Goal: Information Seeking & Learning: Compare options

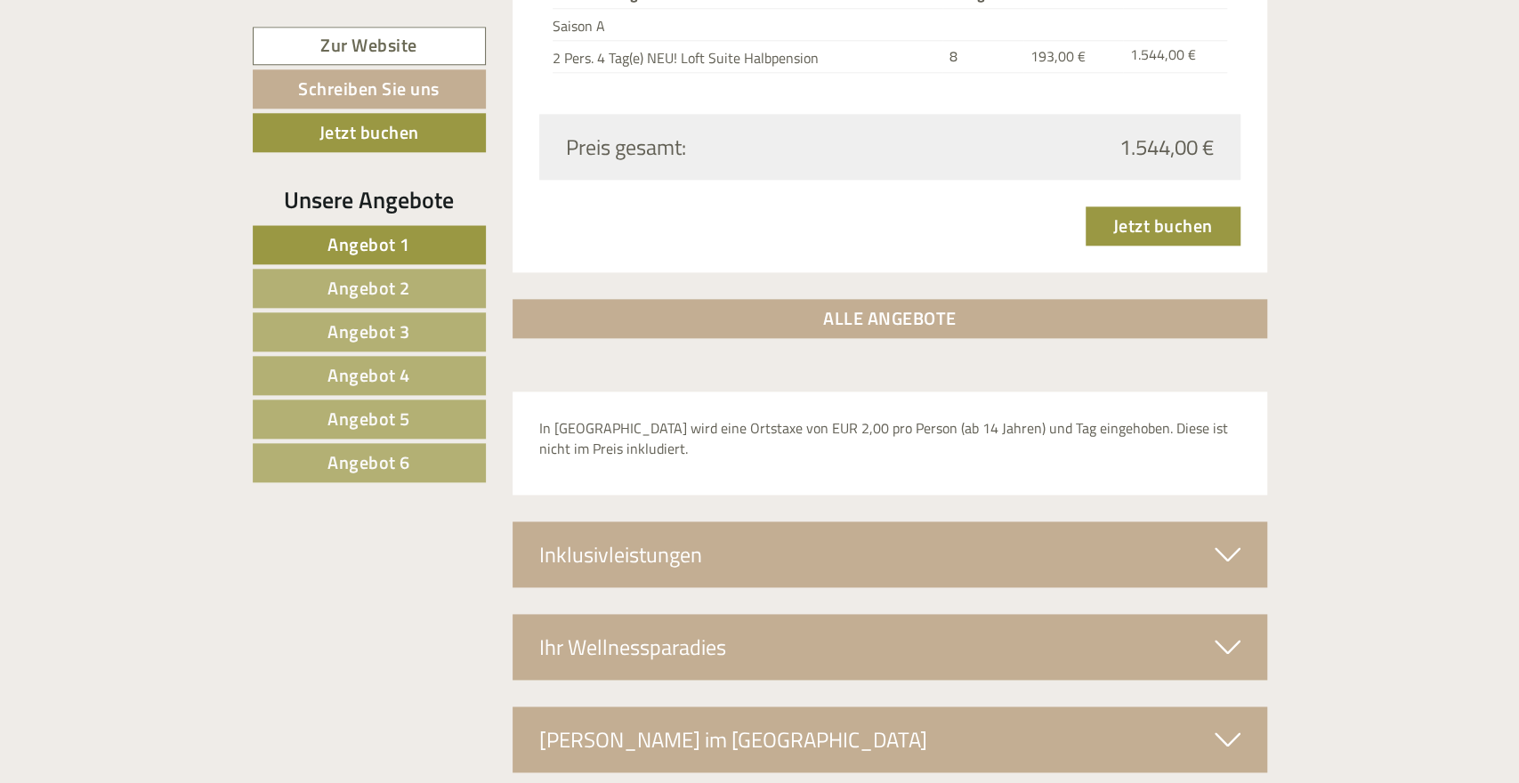
scroll to position [5830, 0]
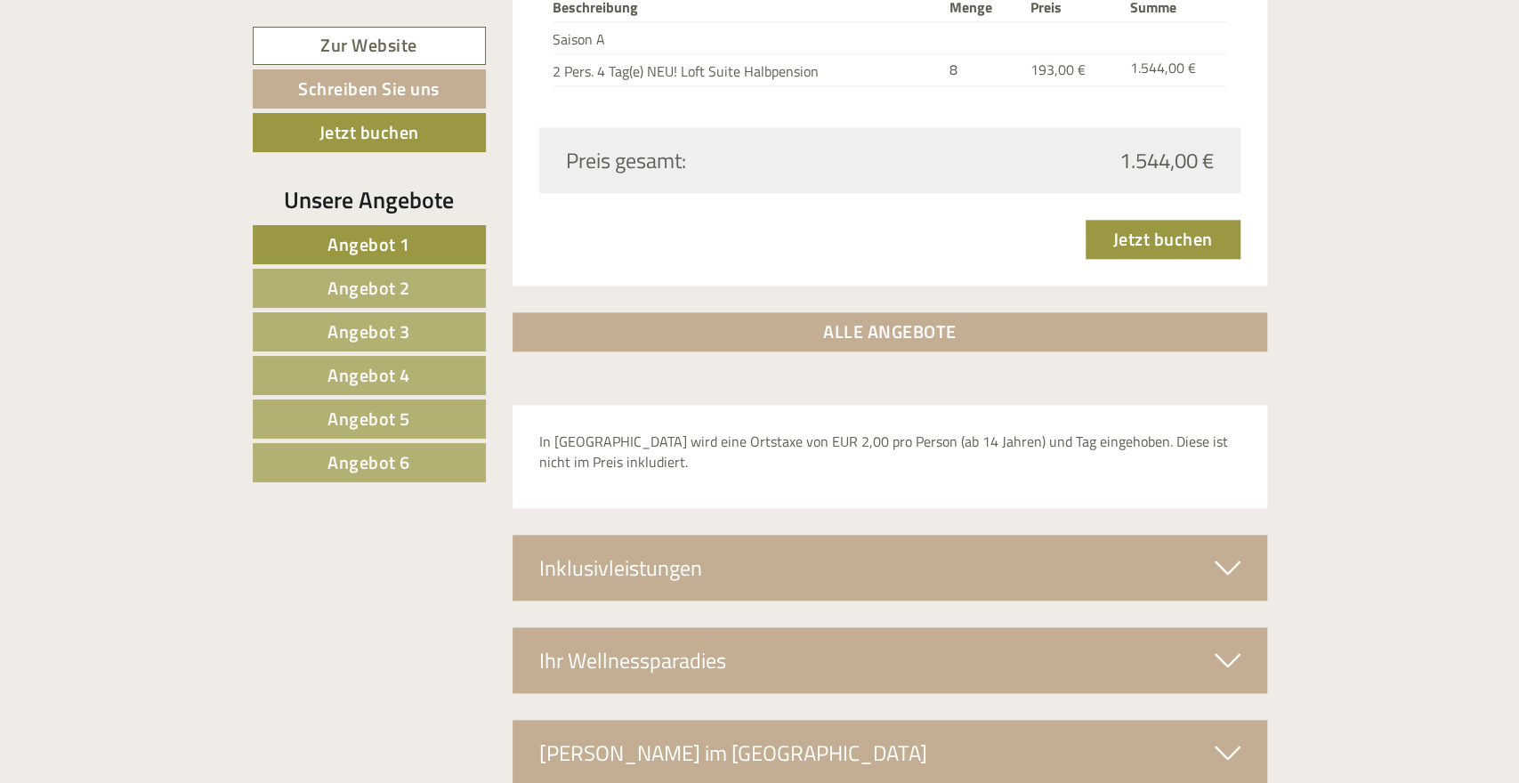
click at [663, 535] on div "Inklusivleistungen" at bounding box center [890, 568] width 755 height 66
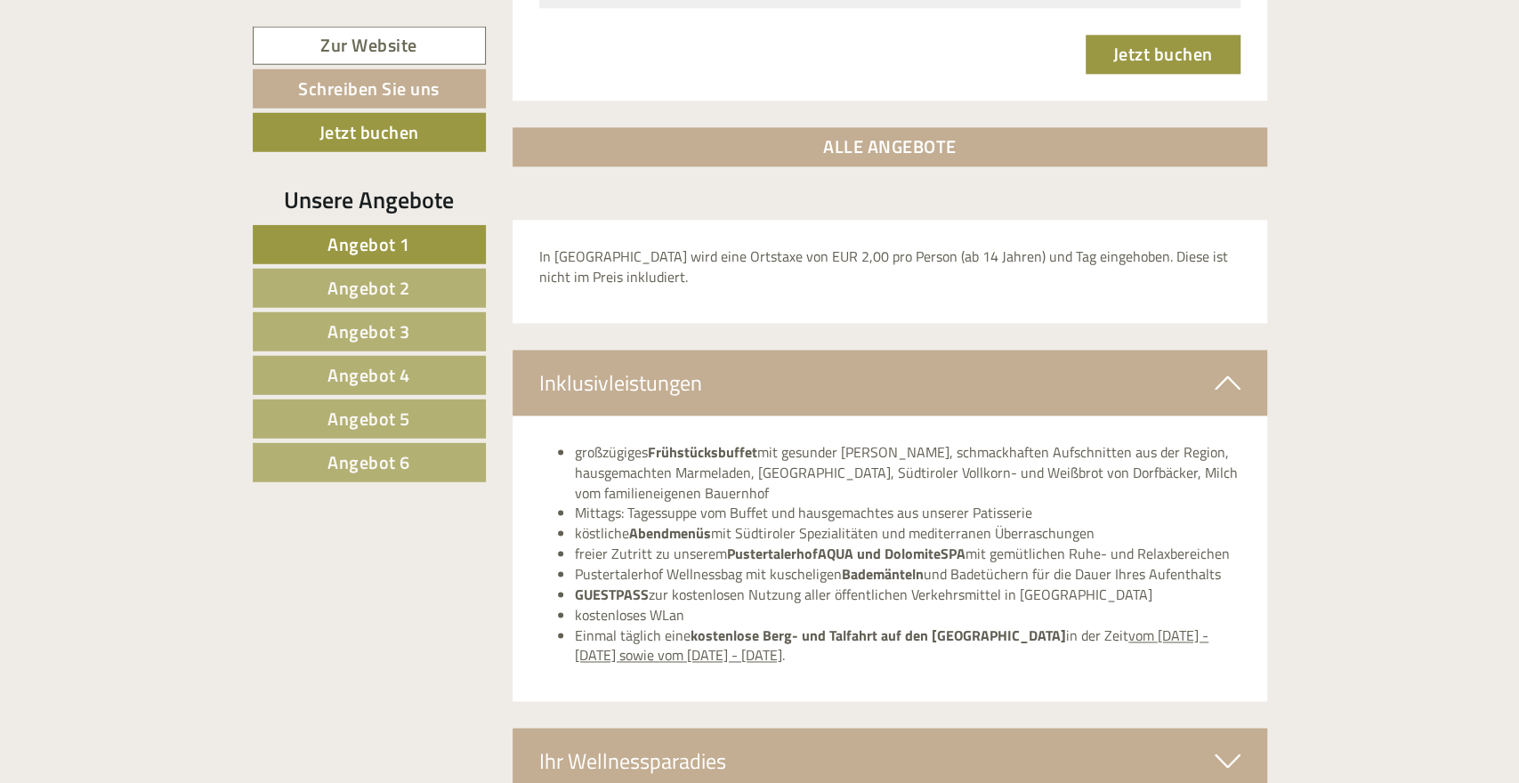
scroll to position [6015, 0]
click at [405, 282] on span "Angebot 2" at bounding box center [368, 288] width 83 height 28
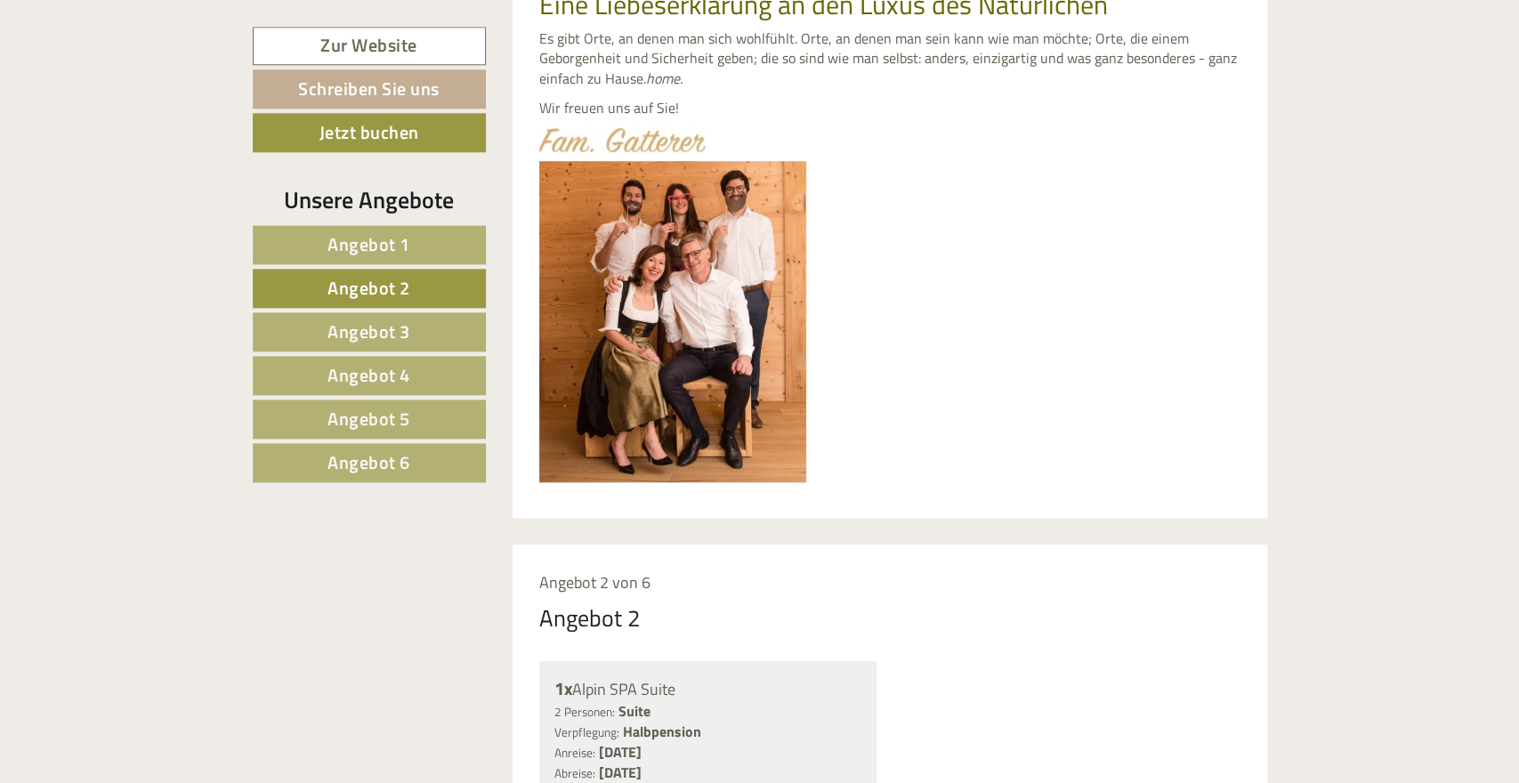
scroll to position [885, 0]
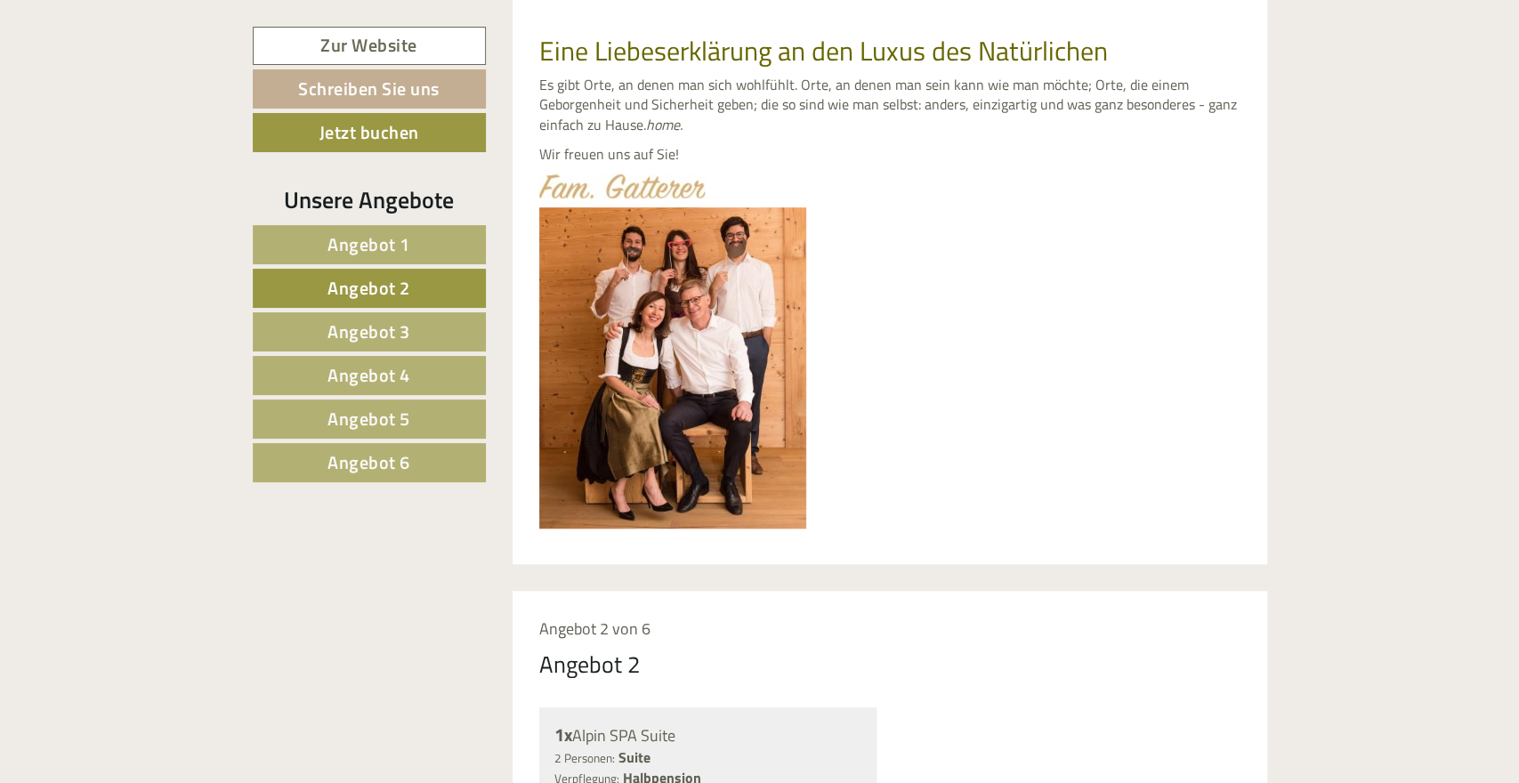
click at [400, 357] on link "Angebot 4" at bounding box center [369, 375] width 233 height 39
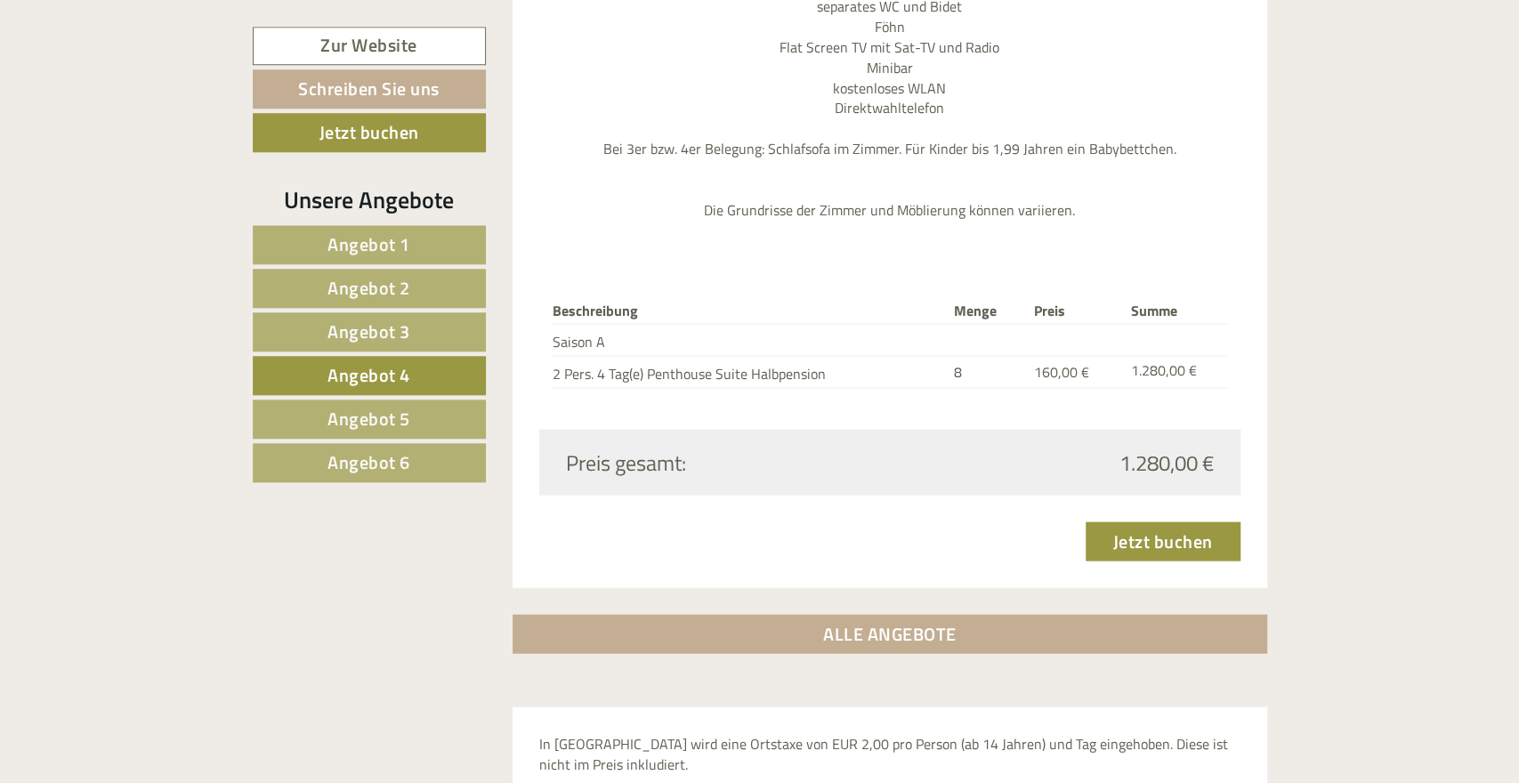
scroll to position [2366, 0]
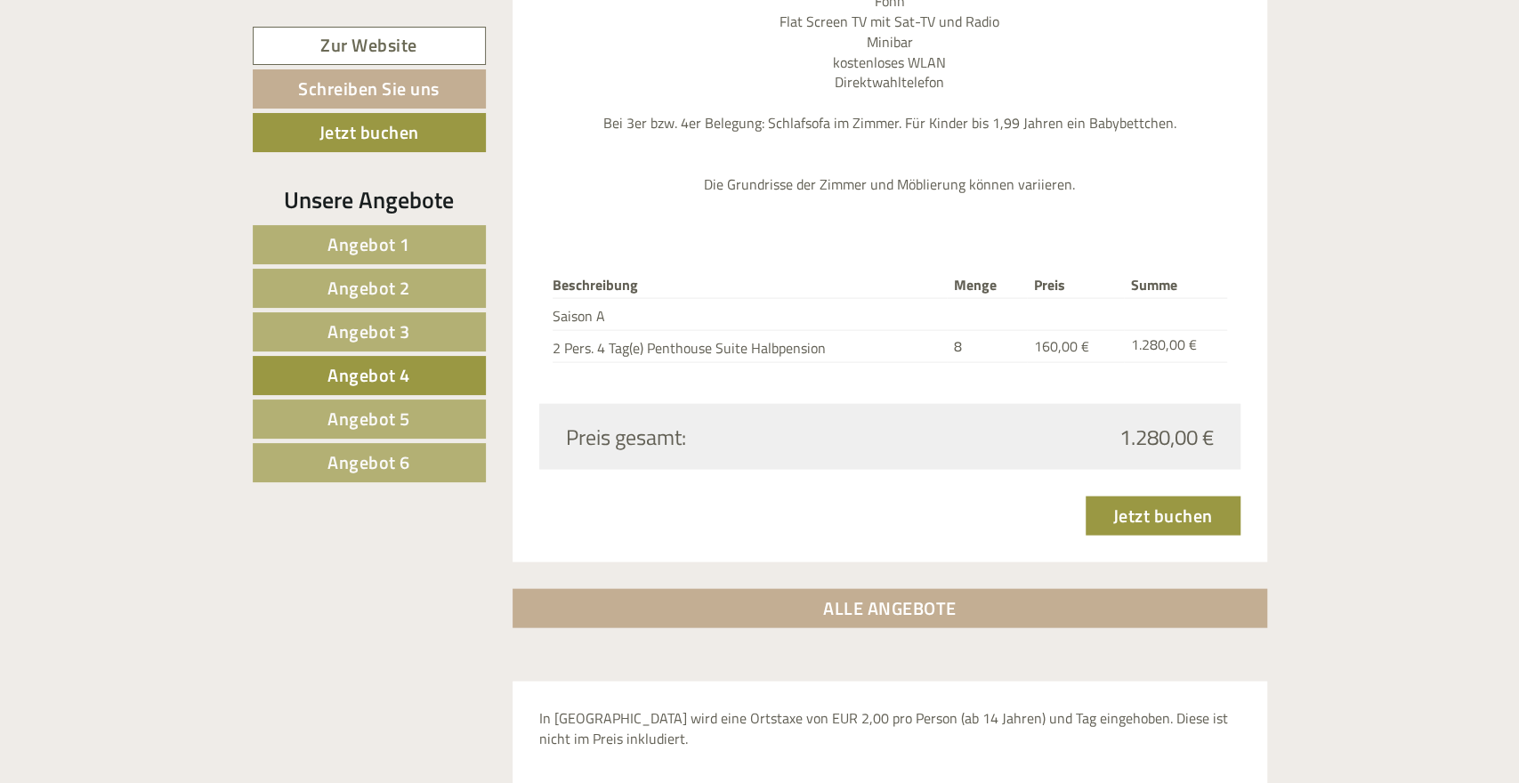
click at [415, 414] on link "Angebot 5" at bounding box center [369, 419] width 233 height 39
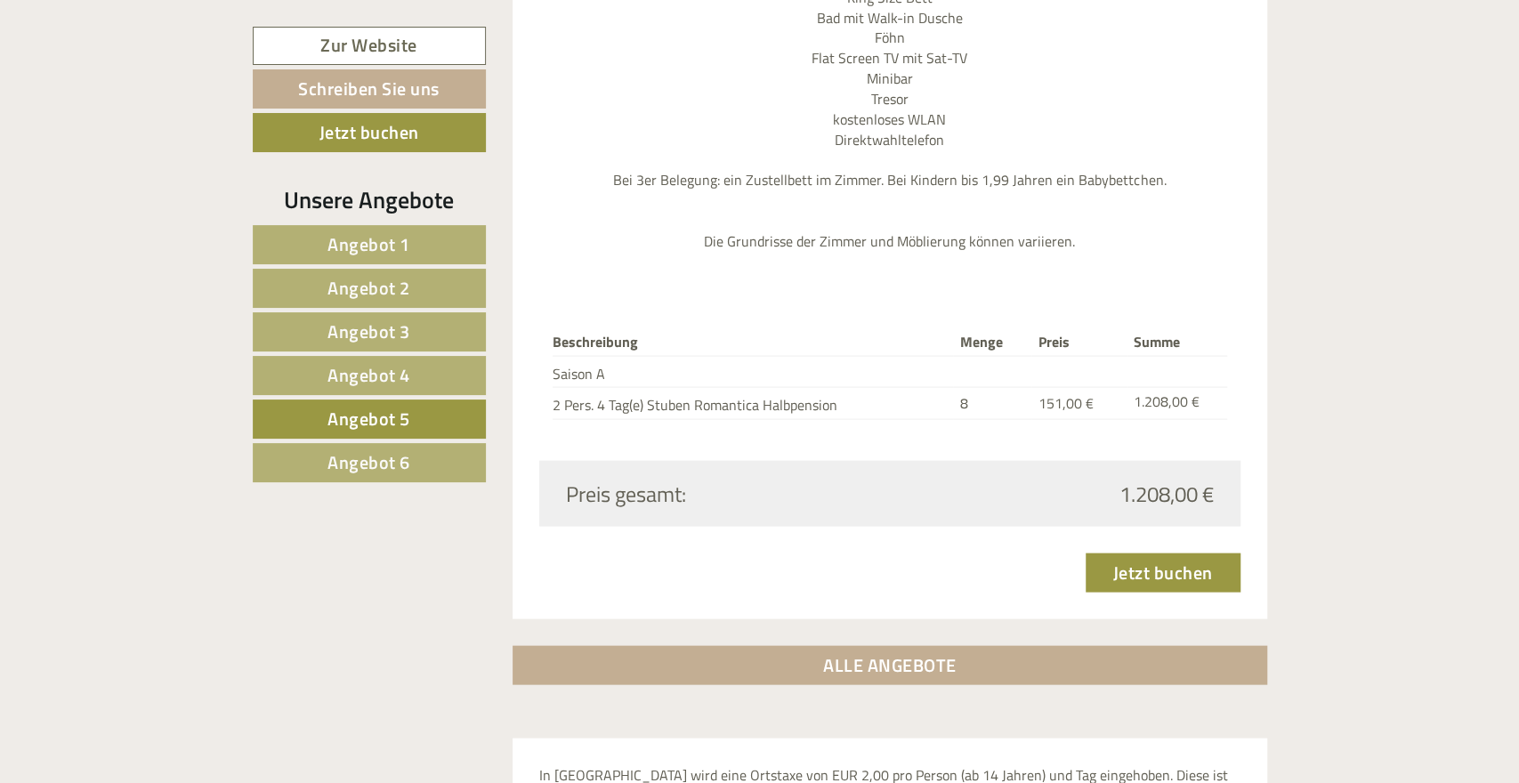
scroll to position [2458, 0]
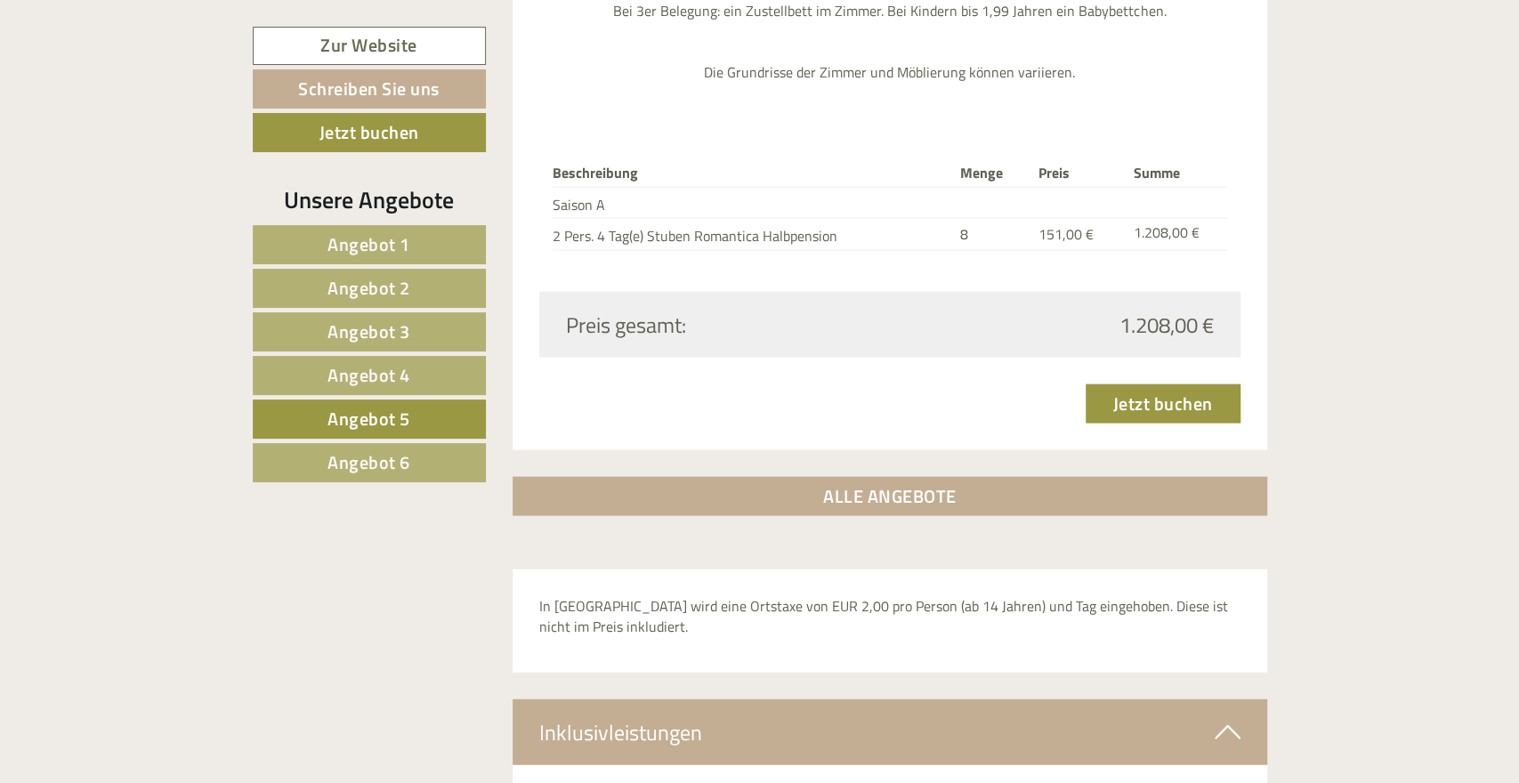
click at [337, 452] on span "Angebot 6" at bounding box center [368, 462] width 83 height 28
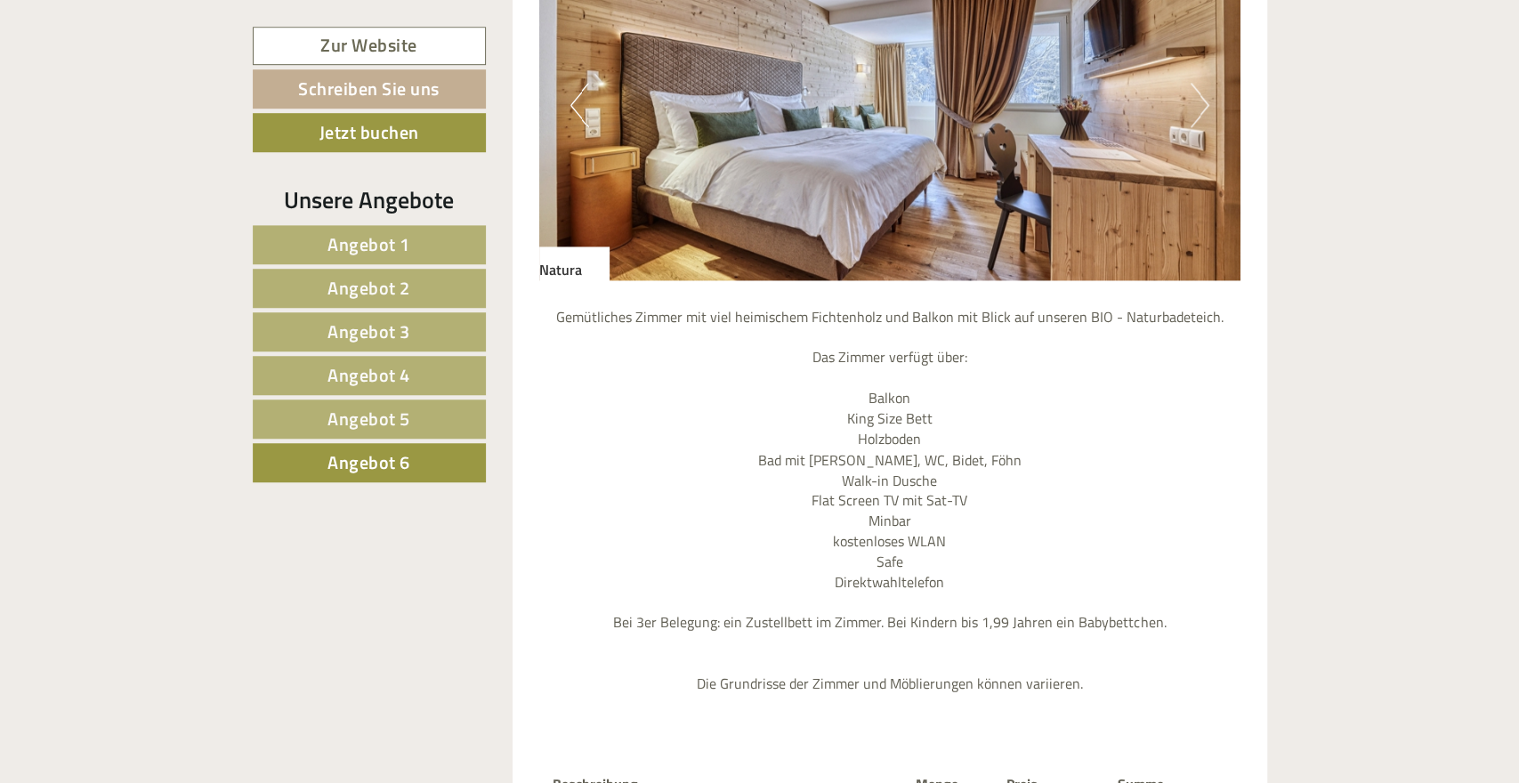
scroll to position [1440, 0]
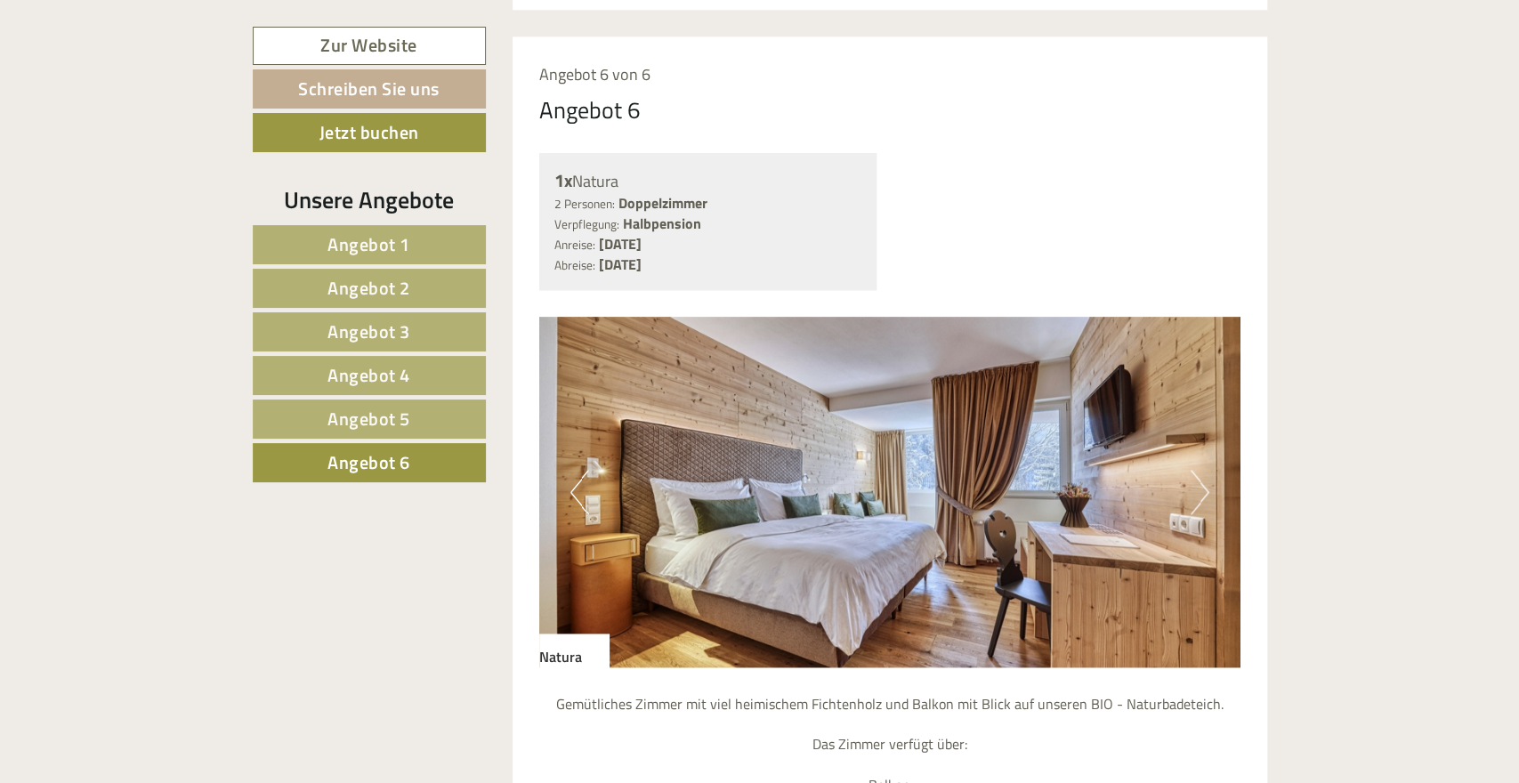
click at [1200, 470] on button "Next" at bounding box center [1199, 492] width 19 height 44
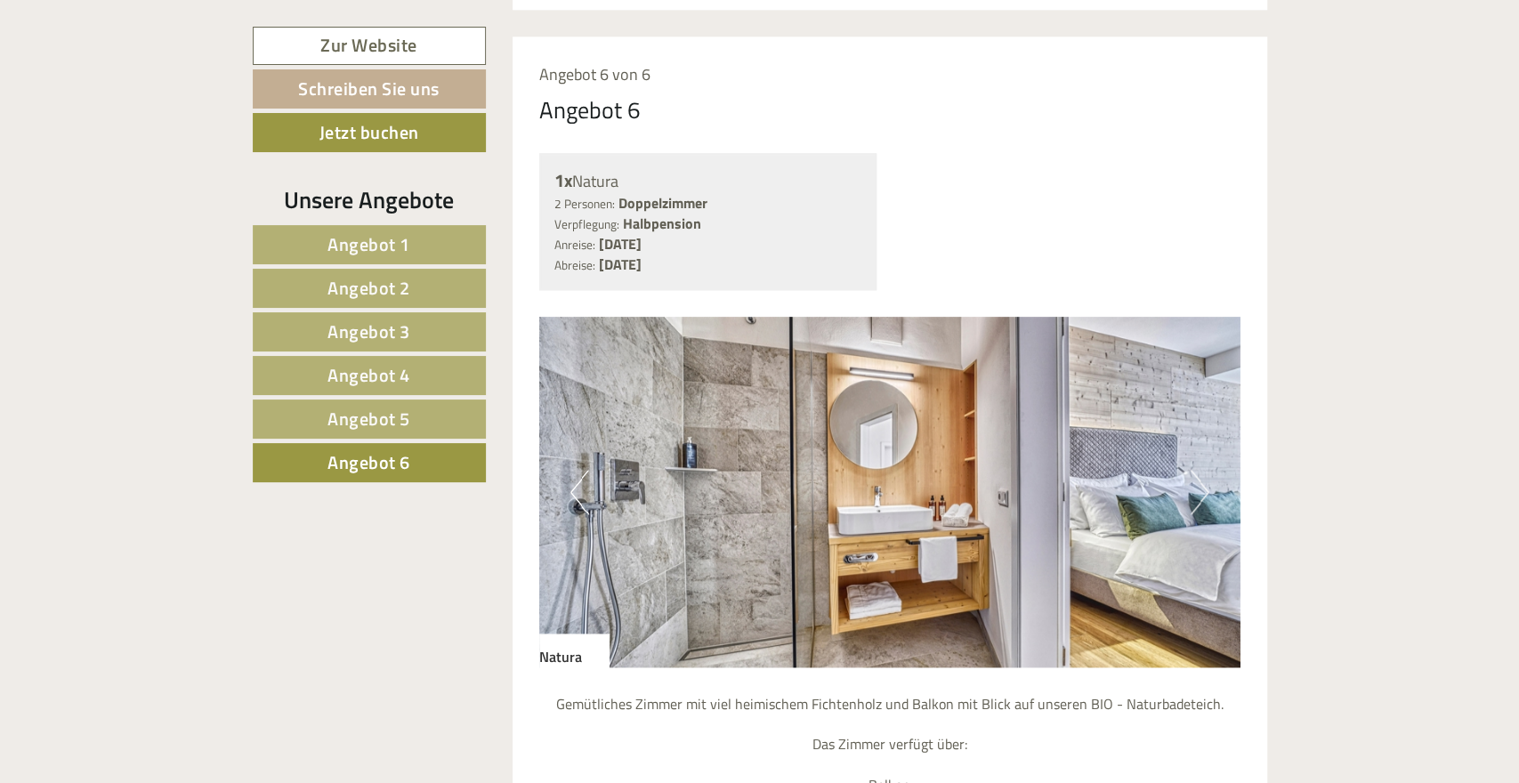
click at [1196, 470] on button "Next" at bounding box center [1199, 492] width 19 height 44
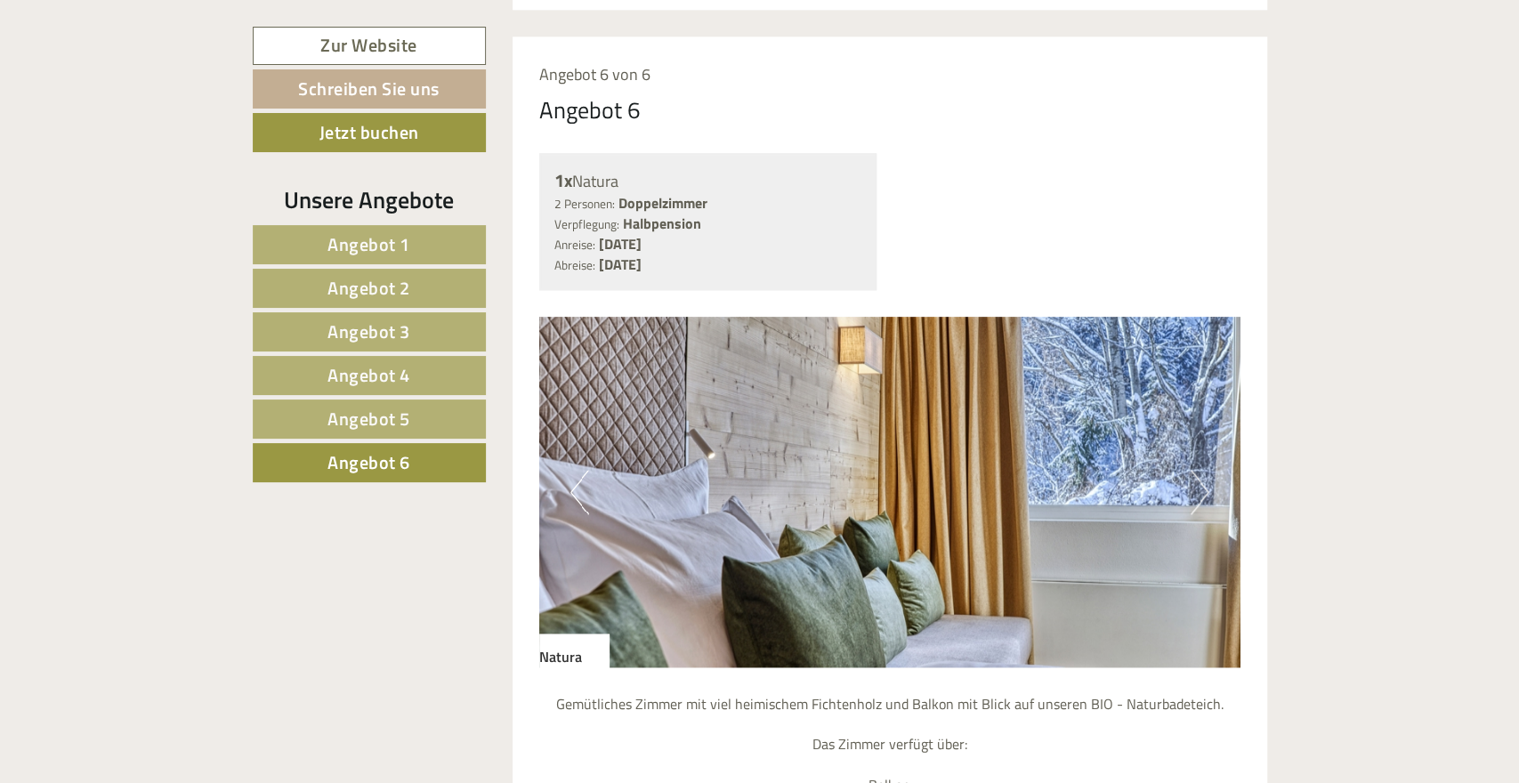
click at [1196, 470] on button "Next" at bounding box center [1199, 492] width 19 height 44
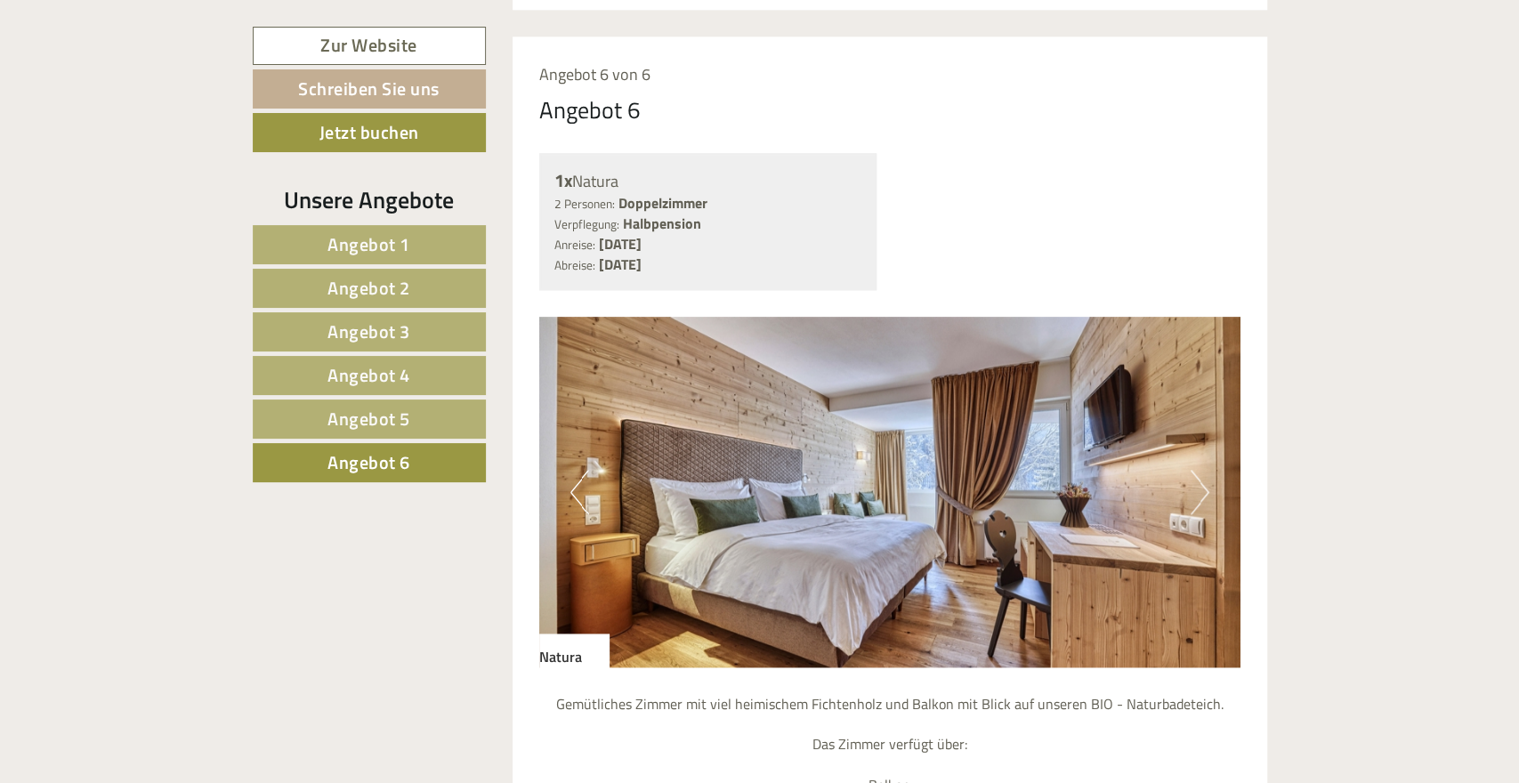
click at [1196, 470] on button "Next" at bounding box center [1199, 492] width 19 height 44
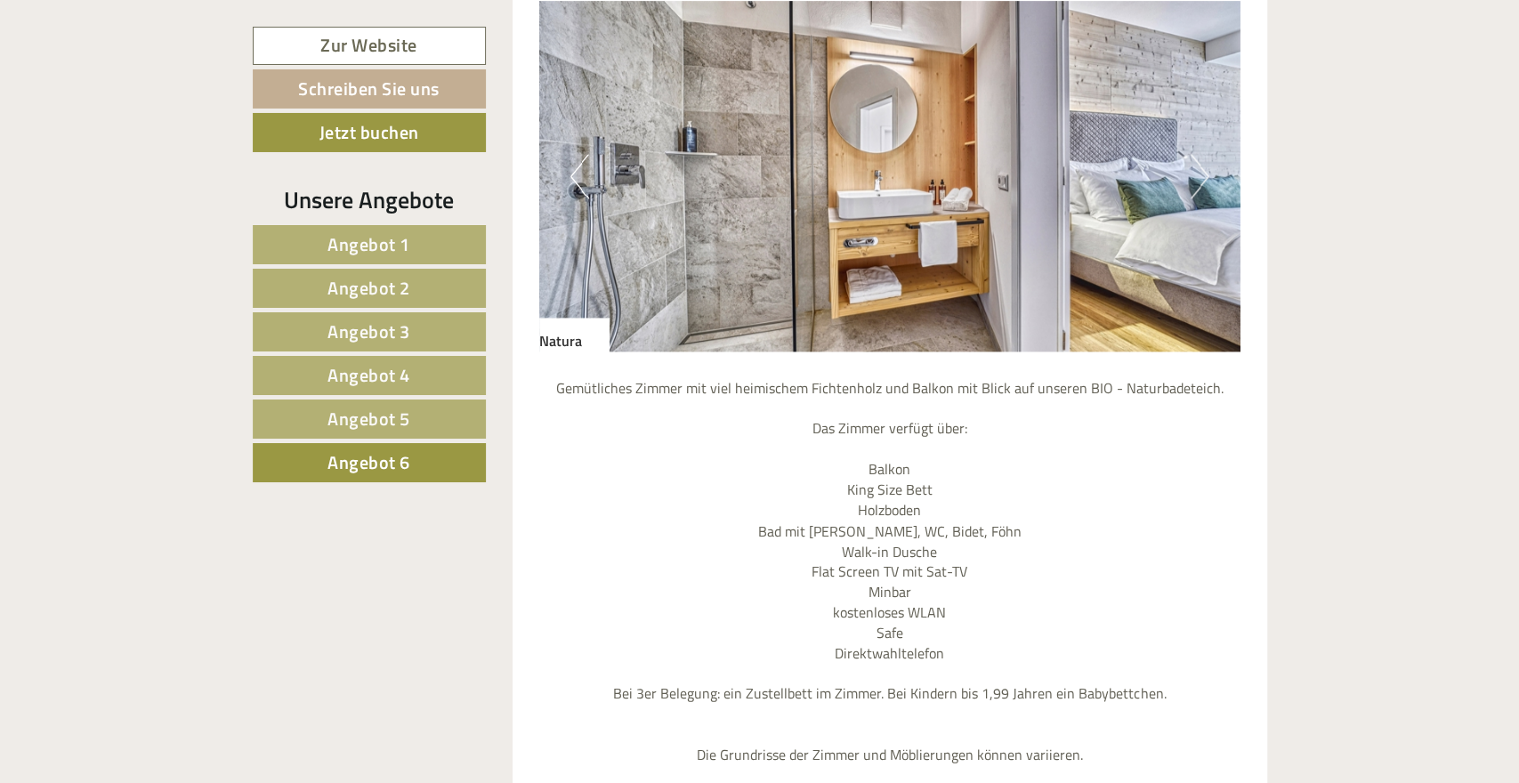
scroll to position [1532, 0]
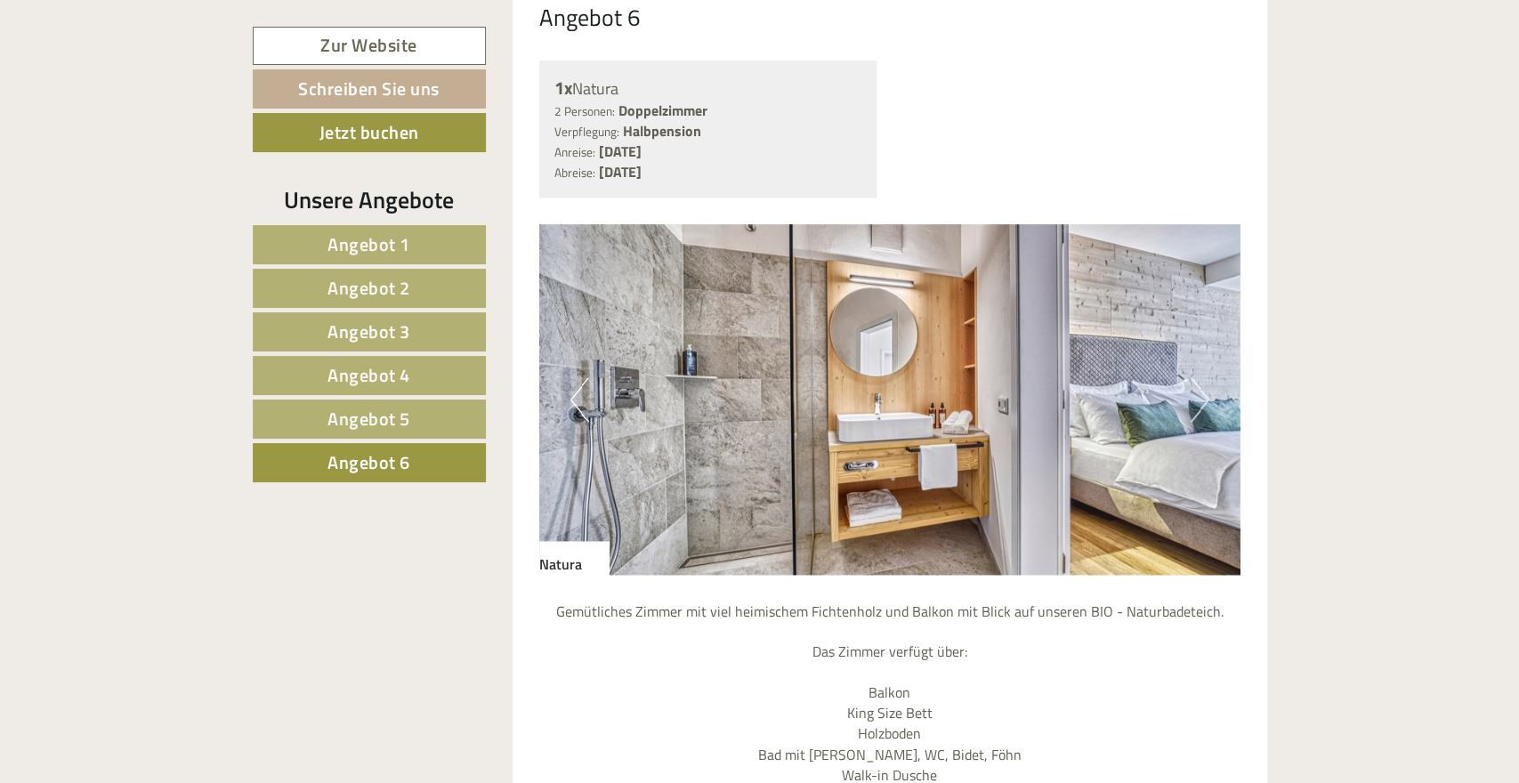
click at [383, 424] on span "Angebot 5" at bounding box center [368, 419] width 83 height 28
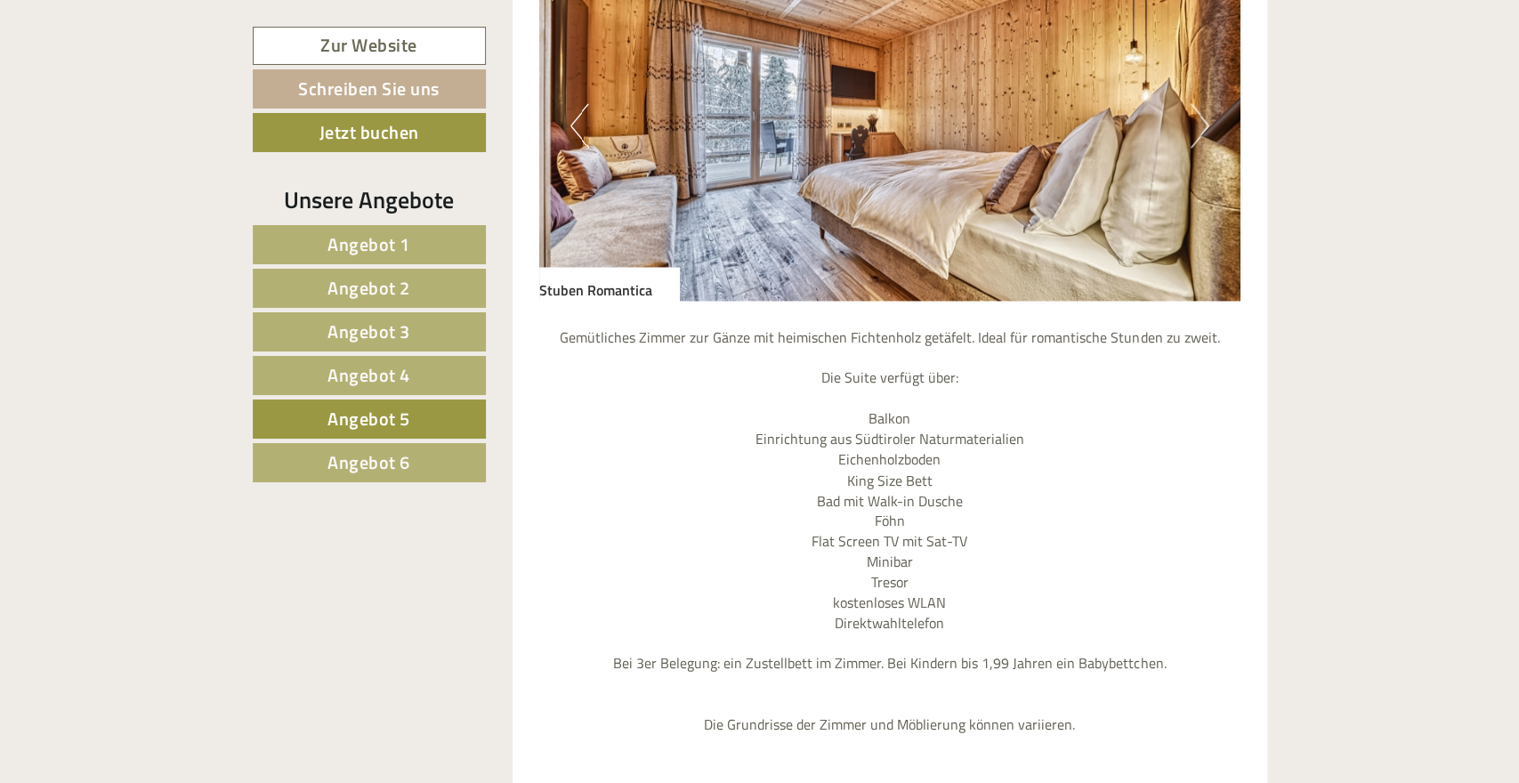
scroll to position [1810, 0]
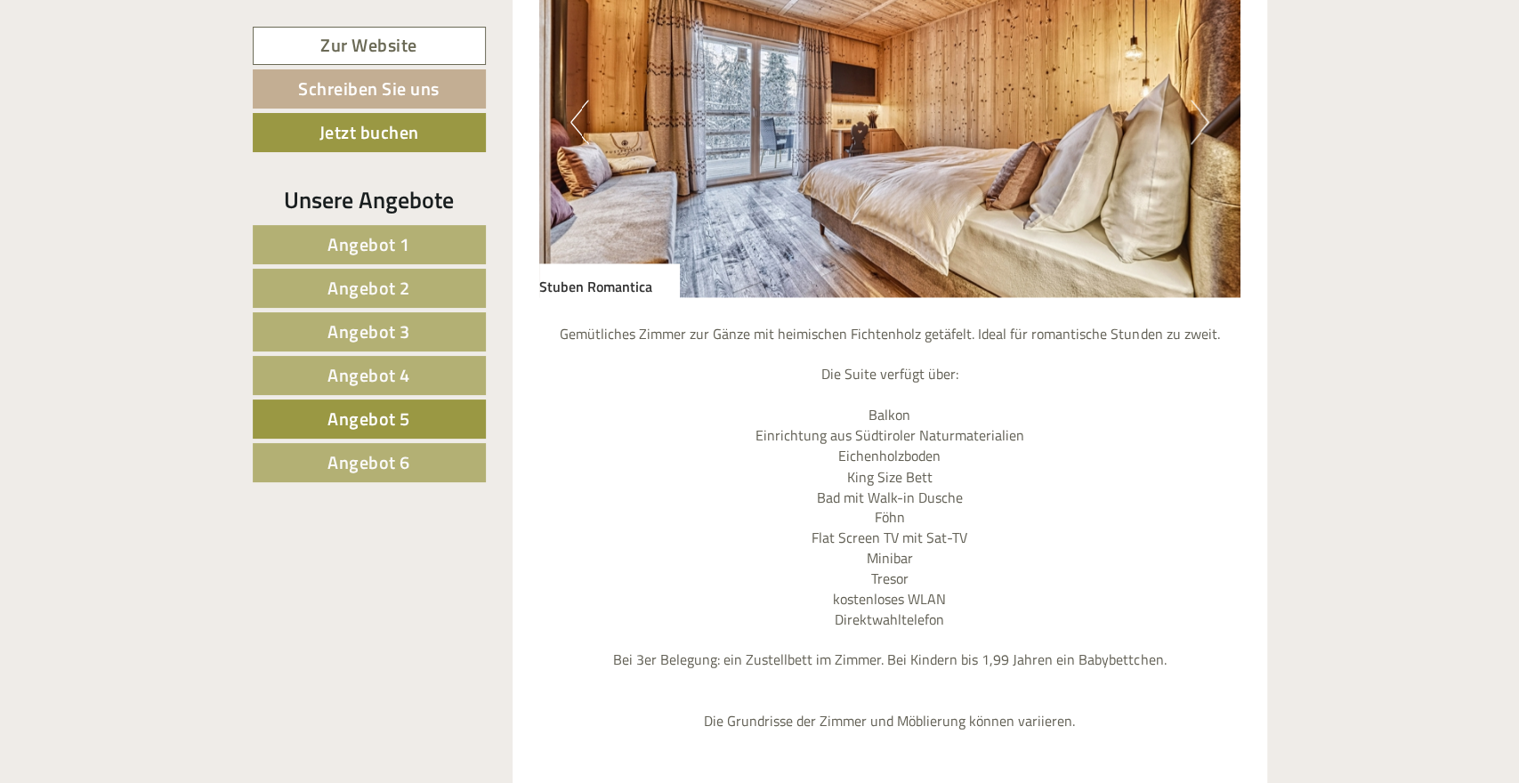
click at [387, 367] on span "Angebot 4" at bounding box center [368, 375] width 83 height 28
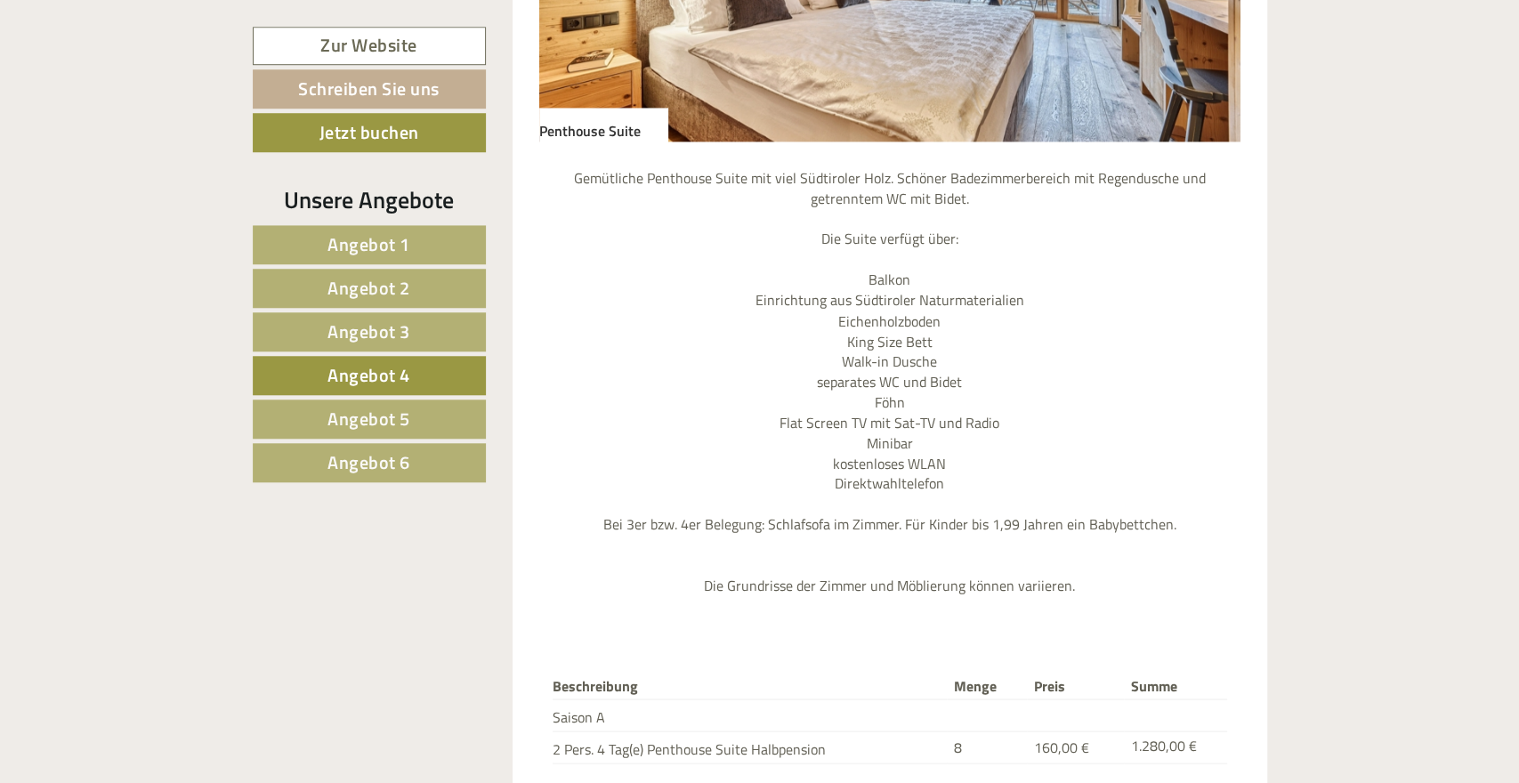
scroll to position [1995, 0]
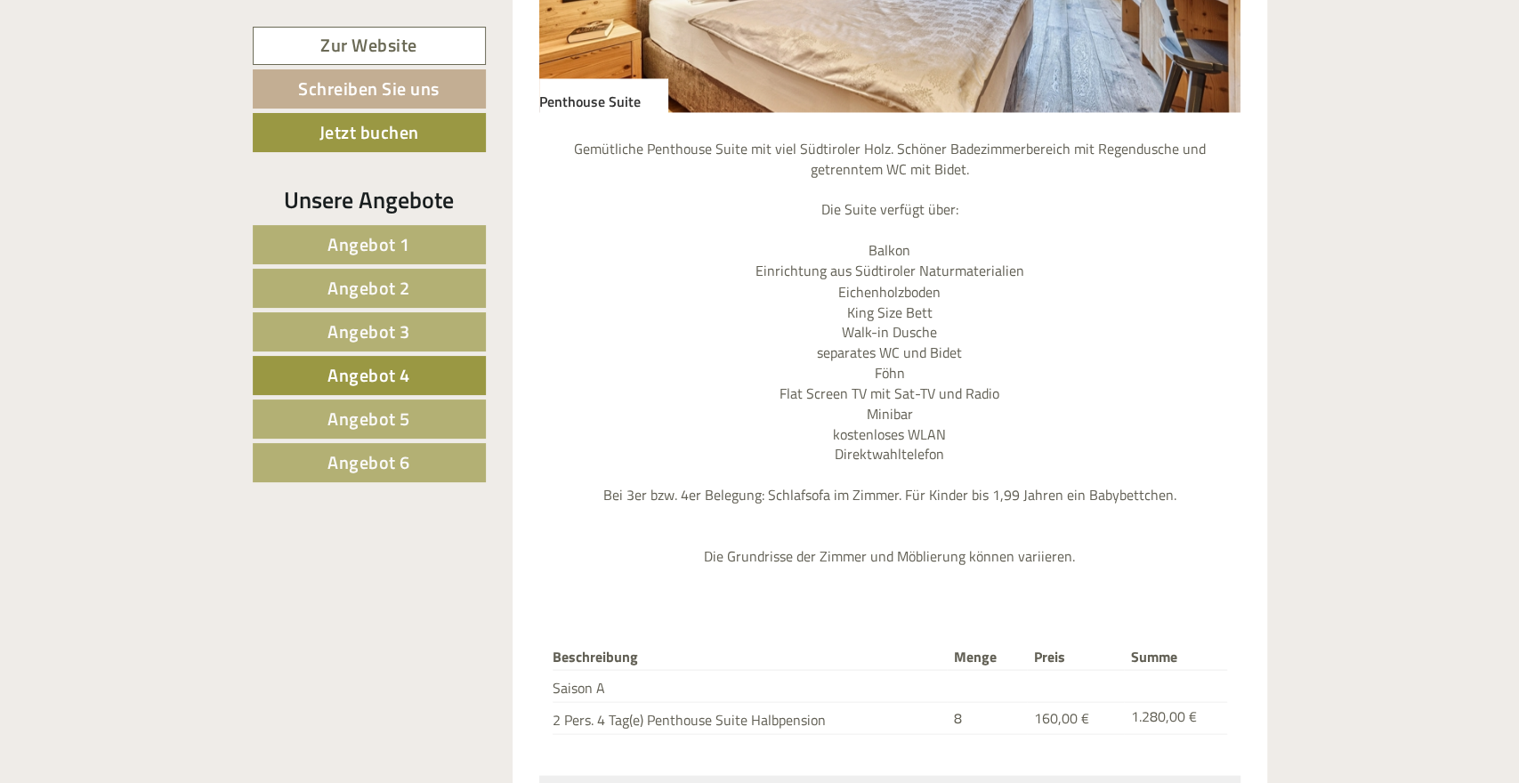
click at [389, 335] on span "Angebot 3" at bounding box center [368, 332] width 83 height 28
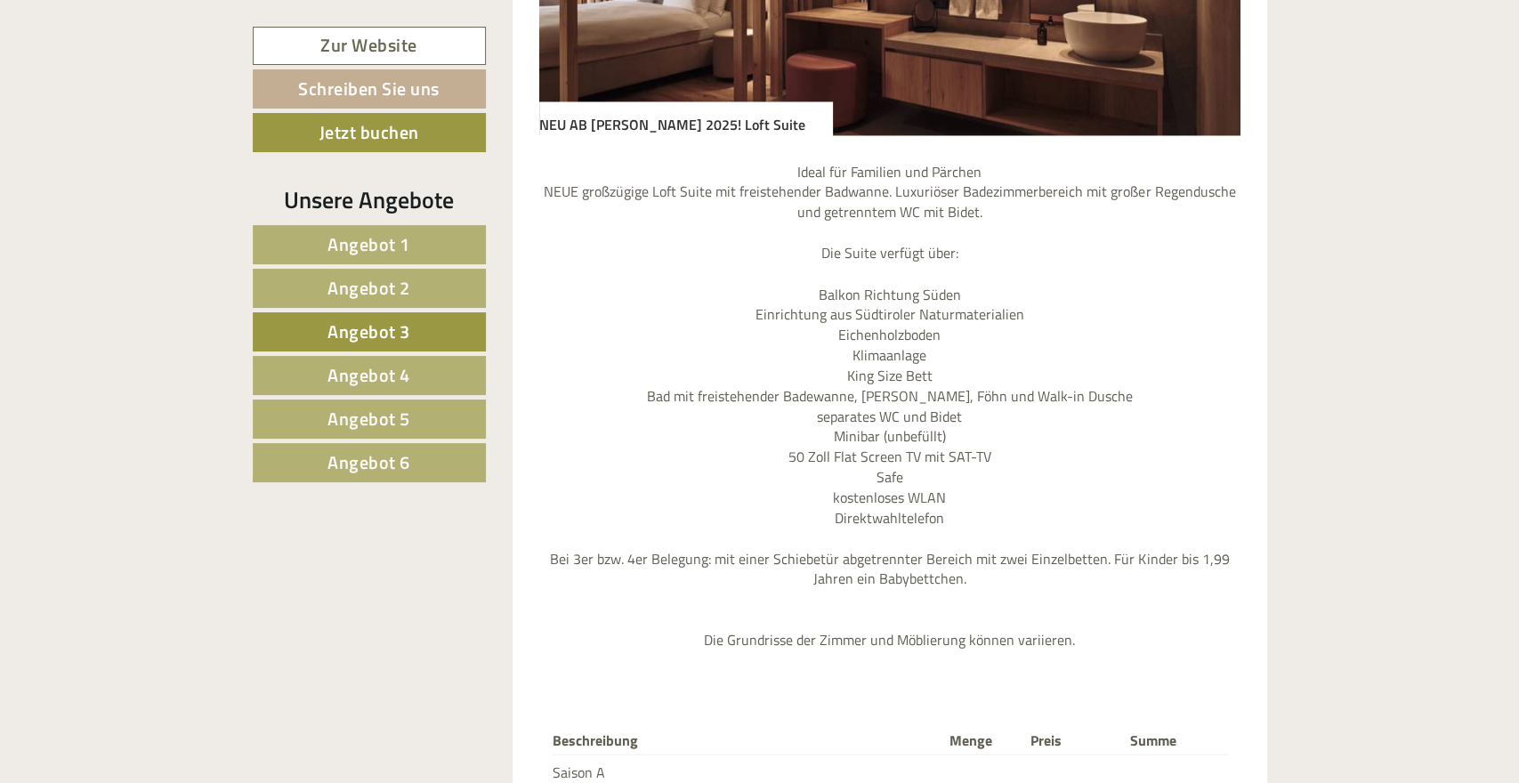
click at [415, 364] on link "Angebot 4" at bounding box center [369, 375] width 233 height 39
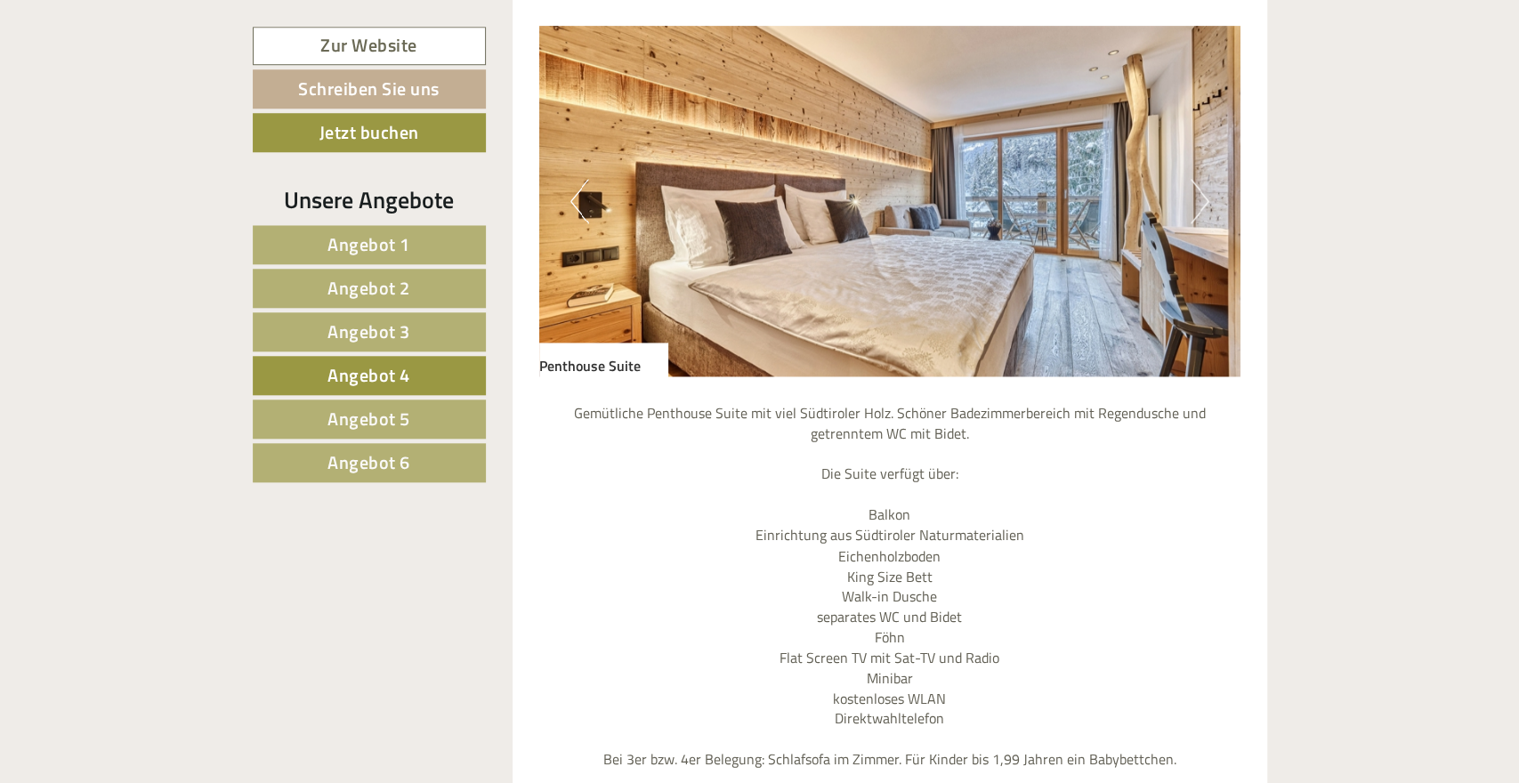
scroll to position [1625, 0]
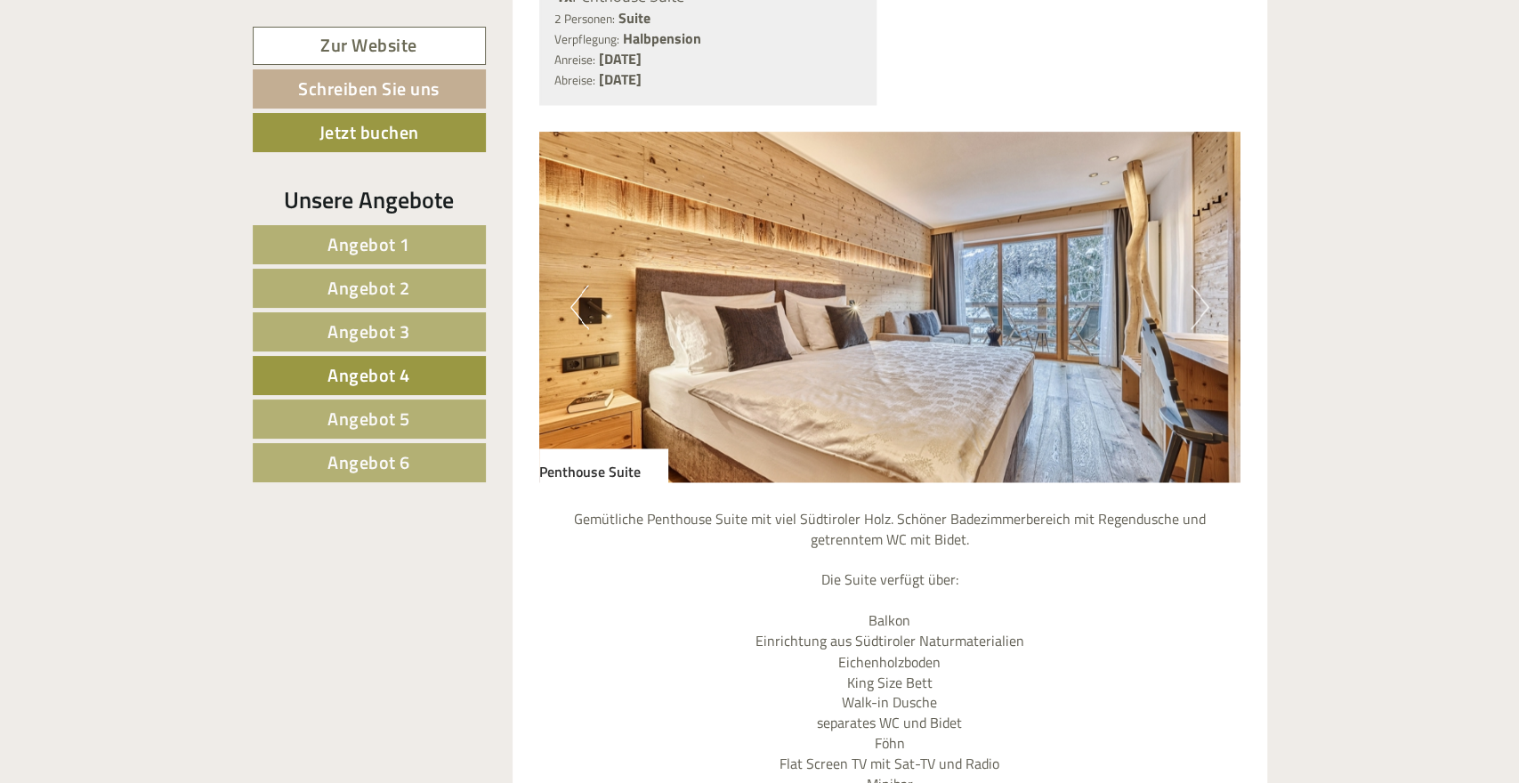
click at [1197, 285] on button "Next" at bounding box center [1199, 307] width 19 height 44
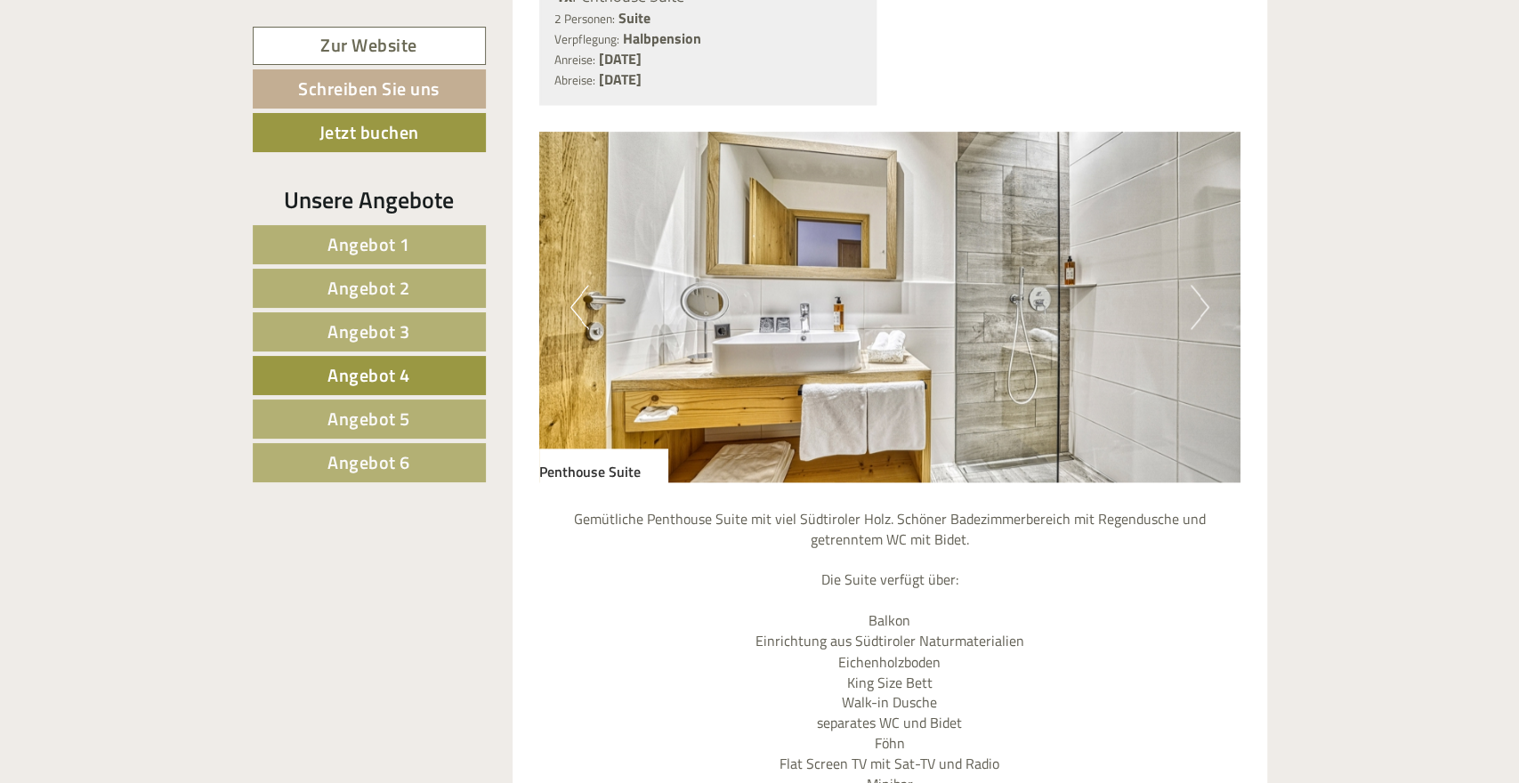
click at [1197, 285] on button "Next" at bounding box center [1199, 307] width 19 height 44
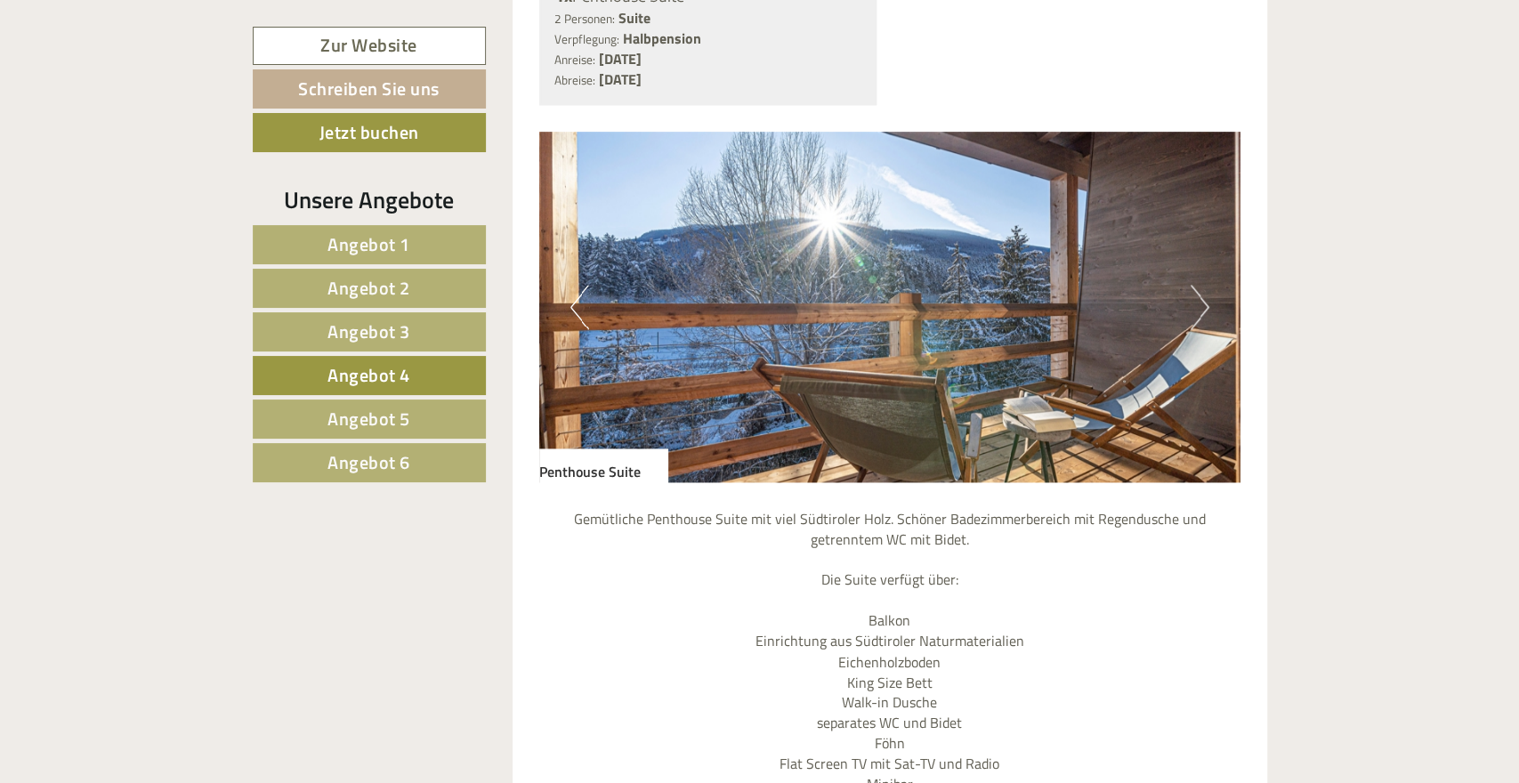
click at [1197, 285] on button "Next" at bounding box center [1199, 307] width 19 height 44
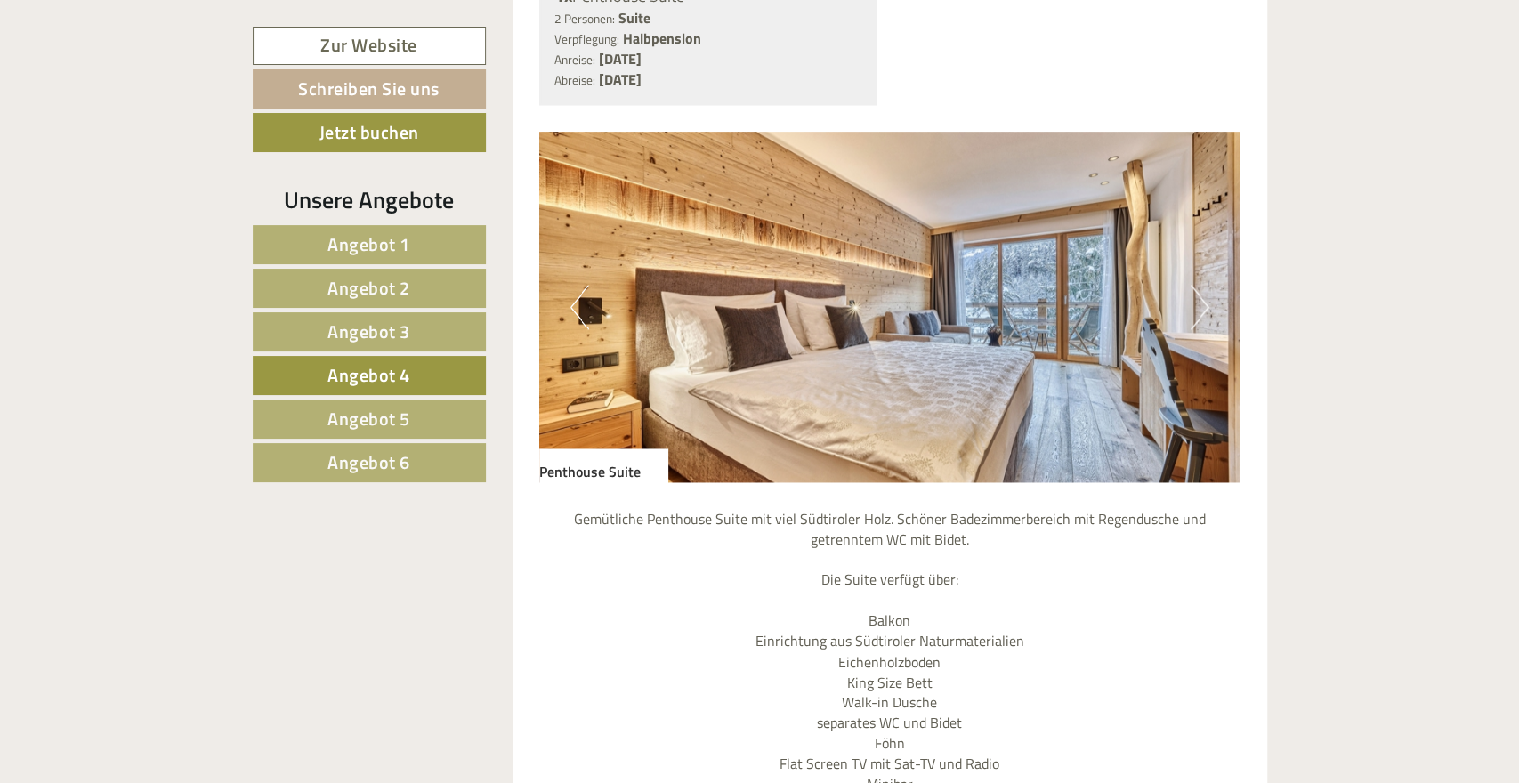
click at [1198, 285] on button "Next" at bounding box center [1199, 307] width 19 height 44
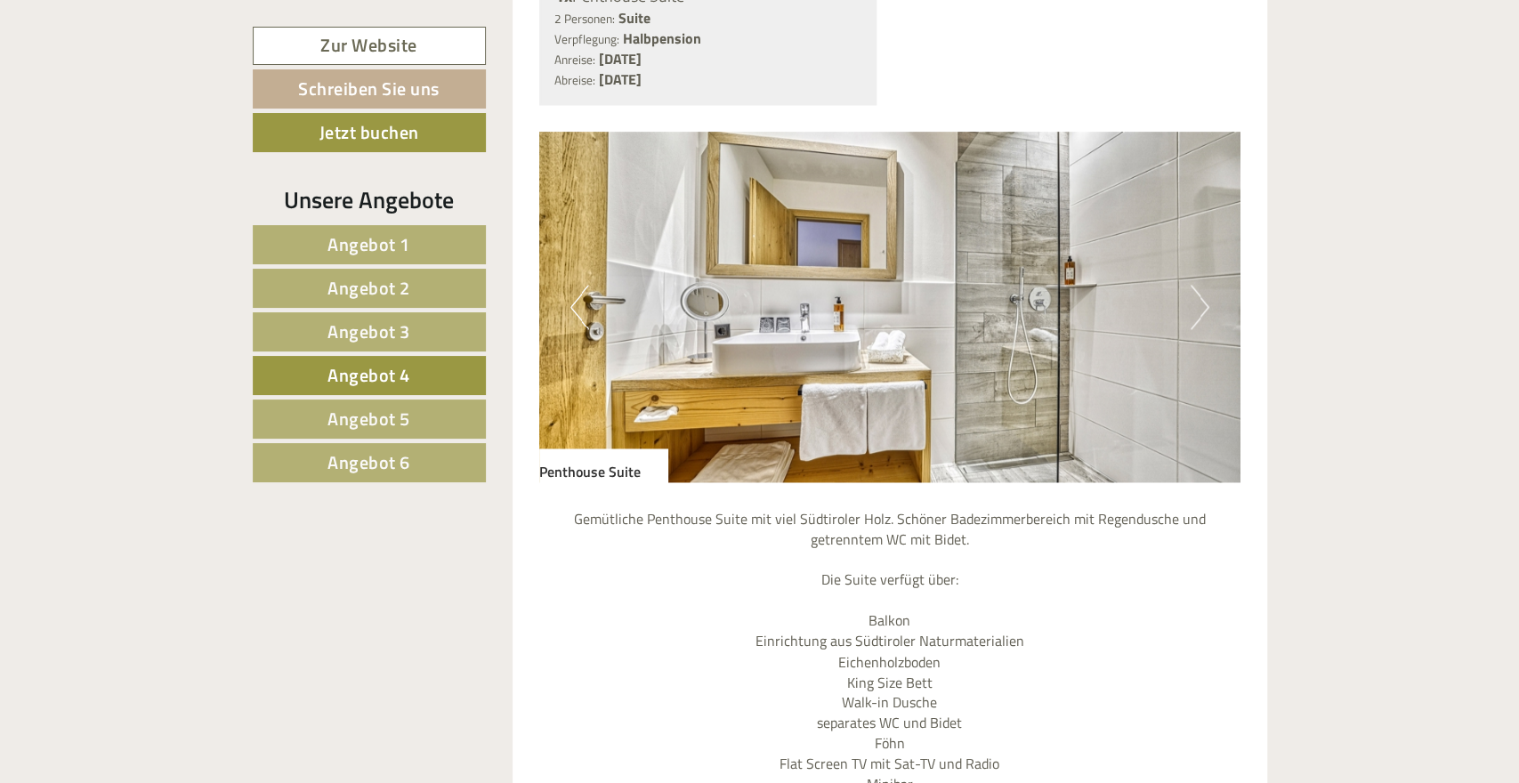
click at [1200, 285] on button "Next" at bounding box center [1199, 307] width 19 height 44
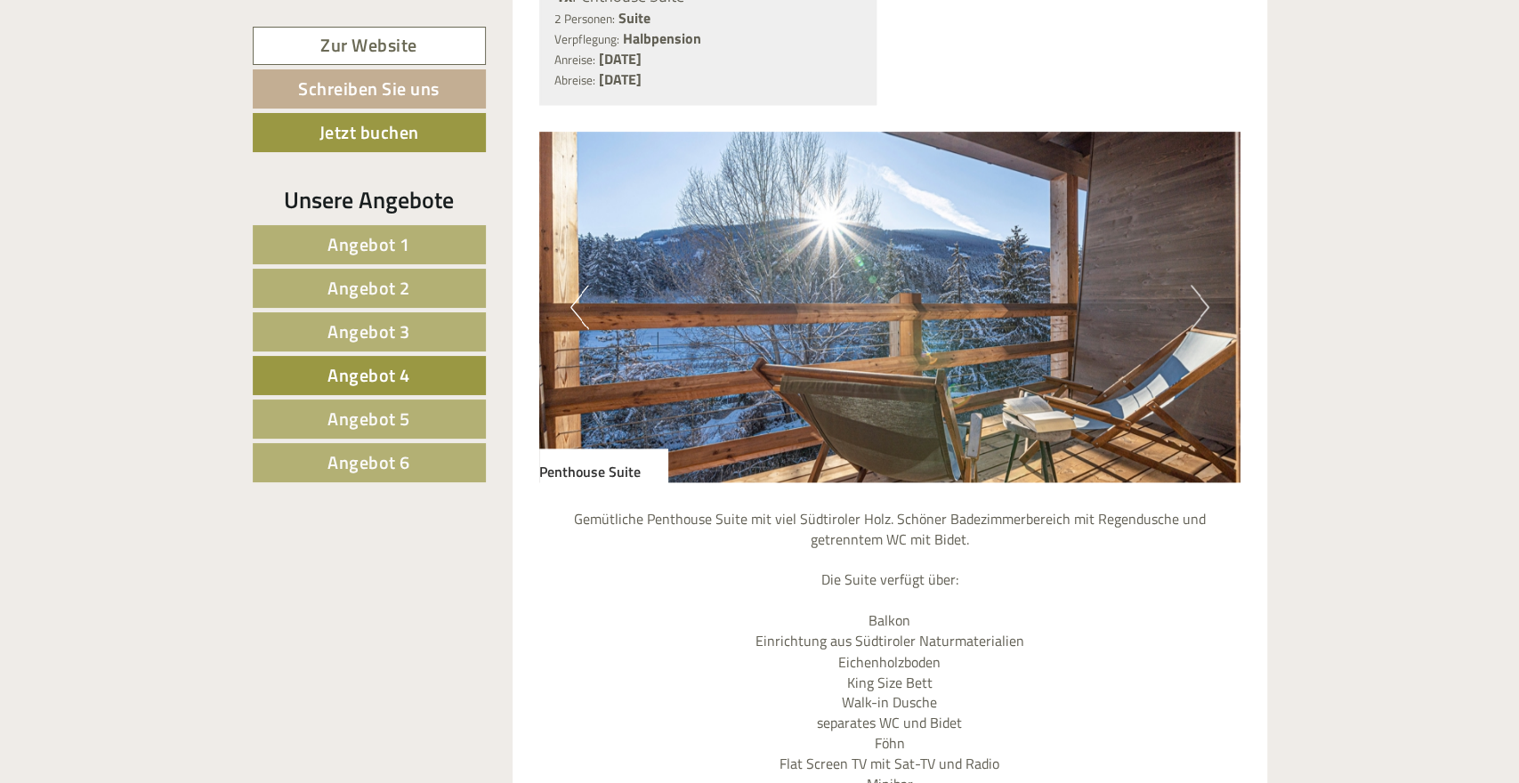
click at [1200, 285] on button "Next" at bounding box center [1199, 307] width 19 height 44
click at [346, 416] on span "Angebot 5" at bounding box center [368, 419] width 83 height 28
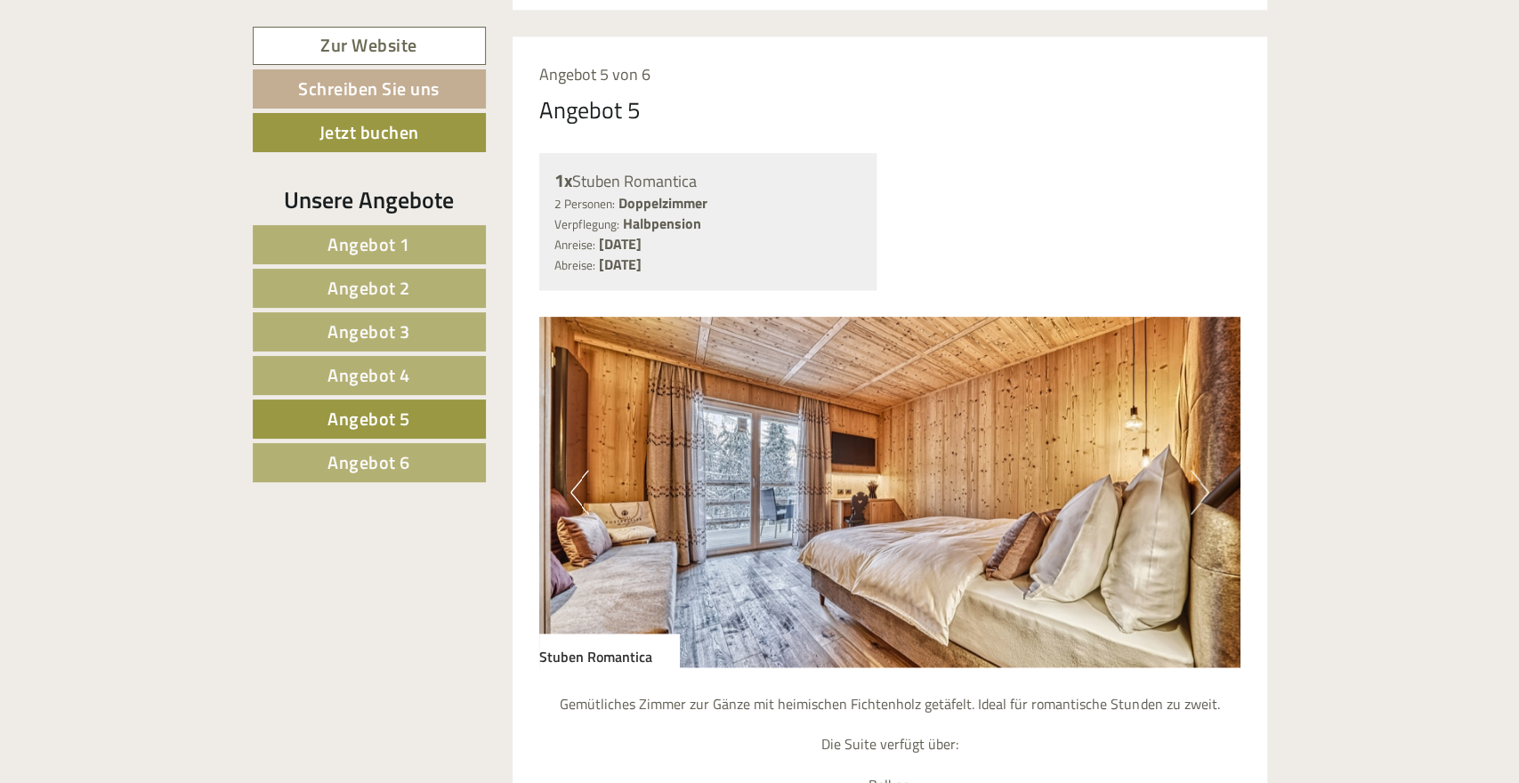
click at [453, 331] on link "Angebot 3" at bounding box center [369, 331] width 233 height 39
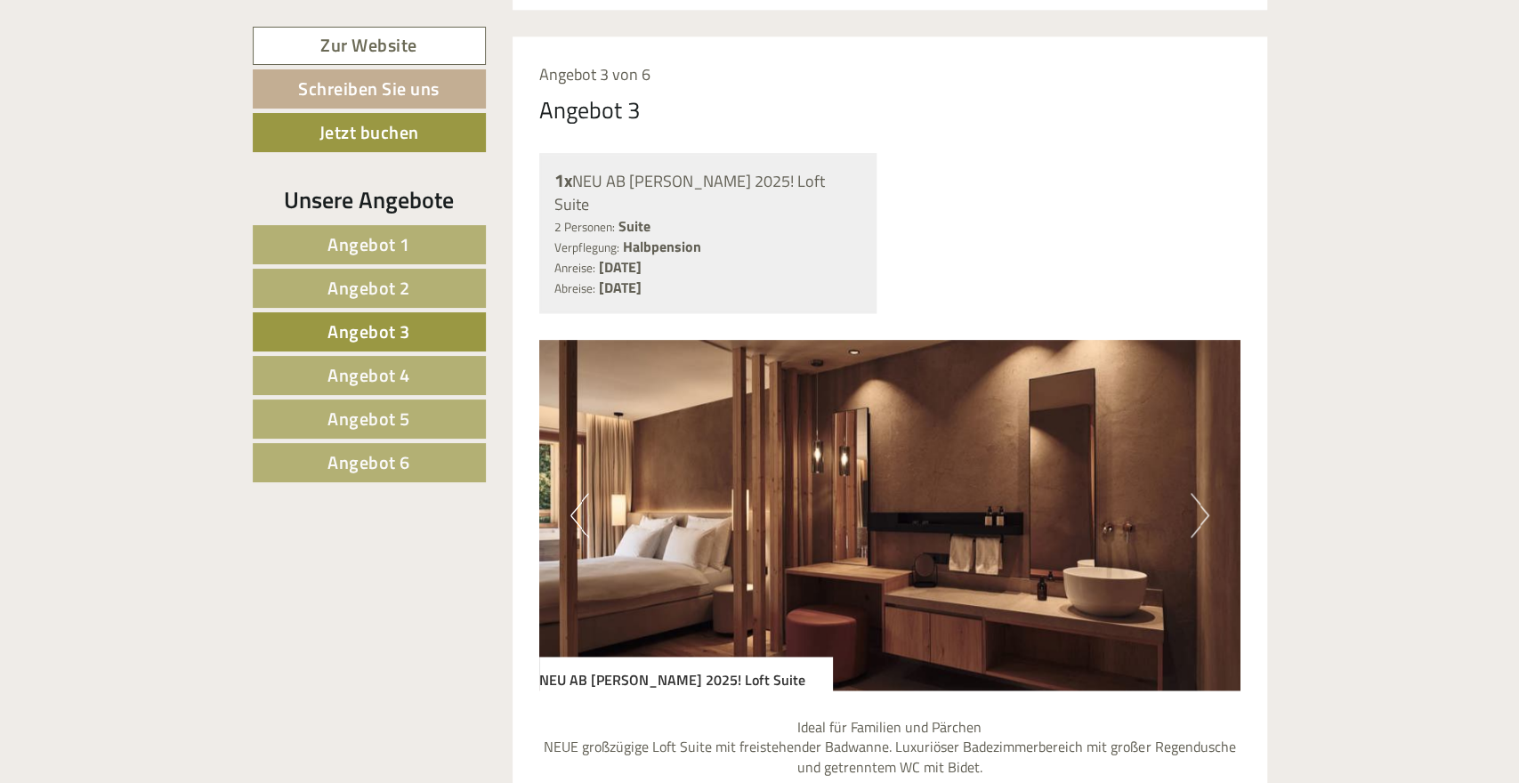
click at [1206, 493] on button "Next" at bounding box center [1199, 515] width 19 height 44
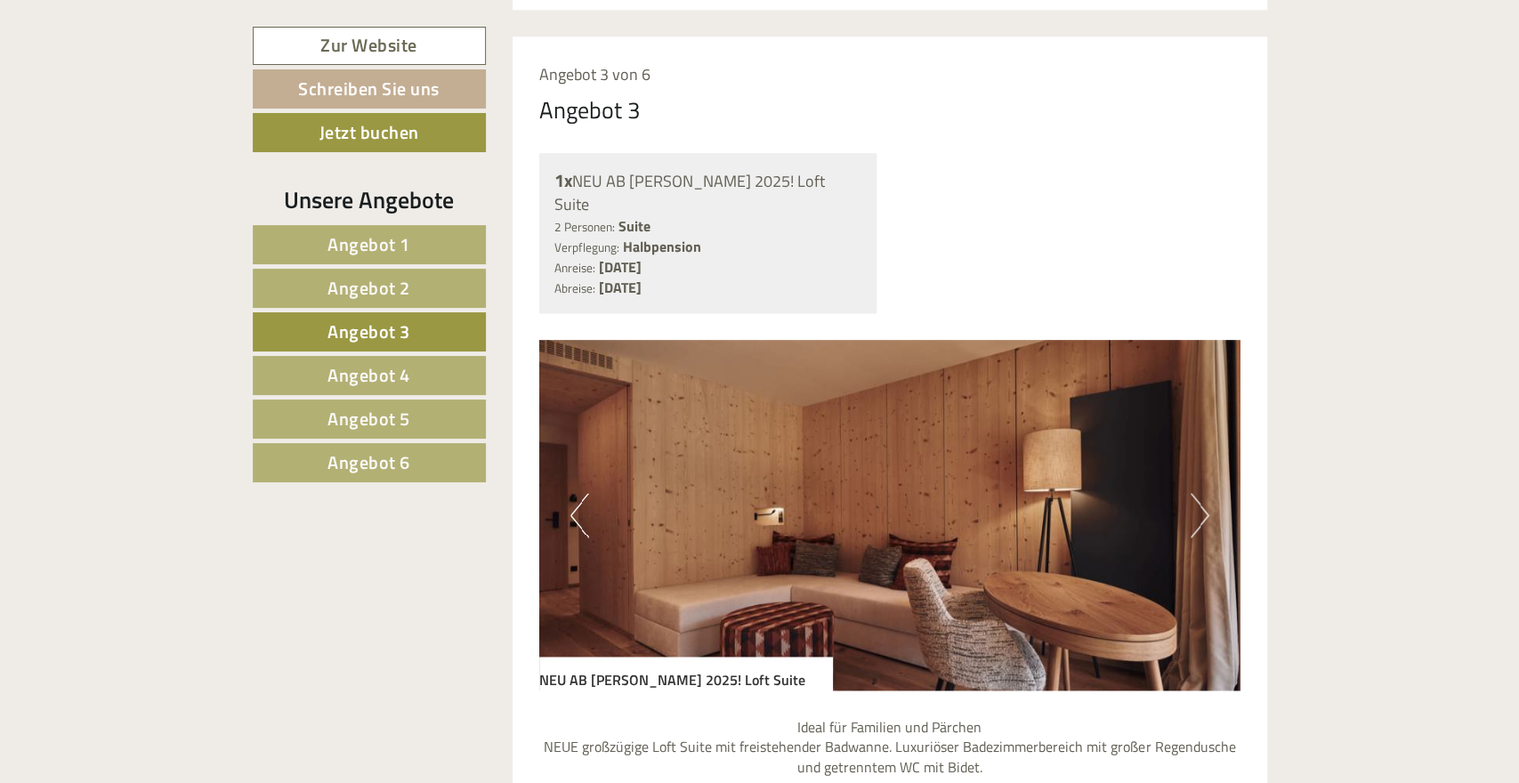
click at [1206, 493] on button "Next" at bounding box center [1199, 515] width 19 height 44
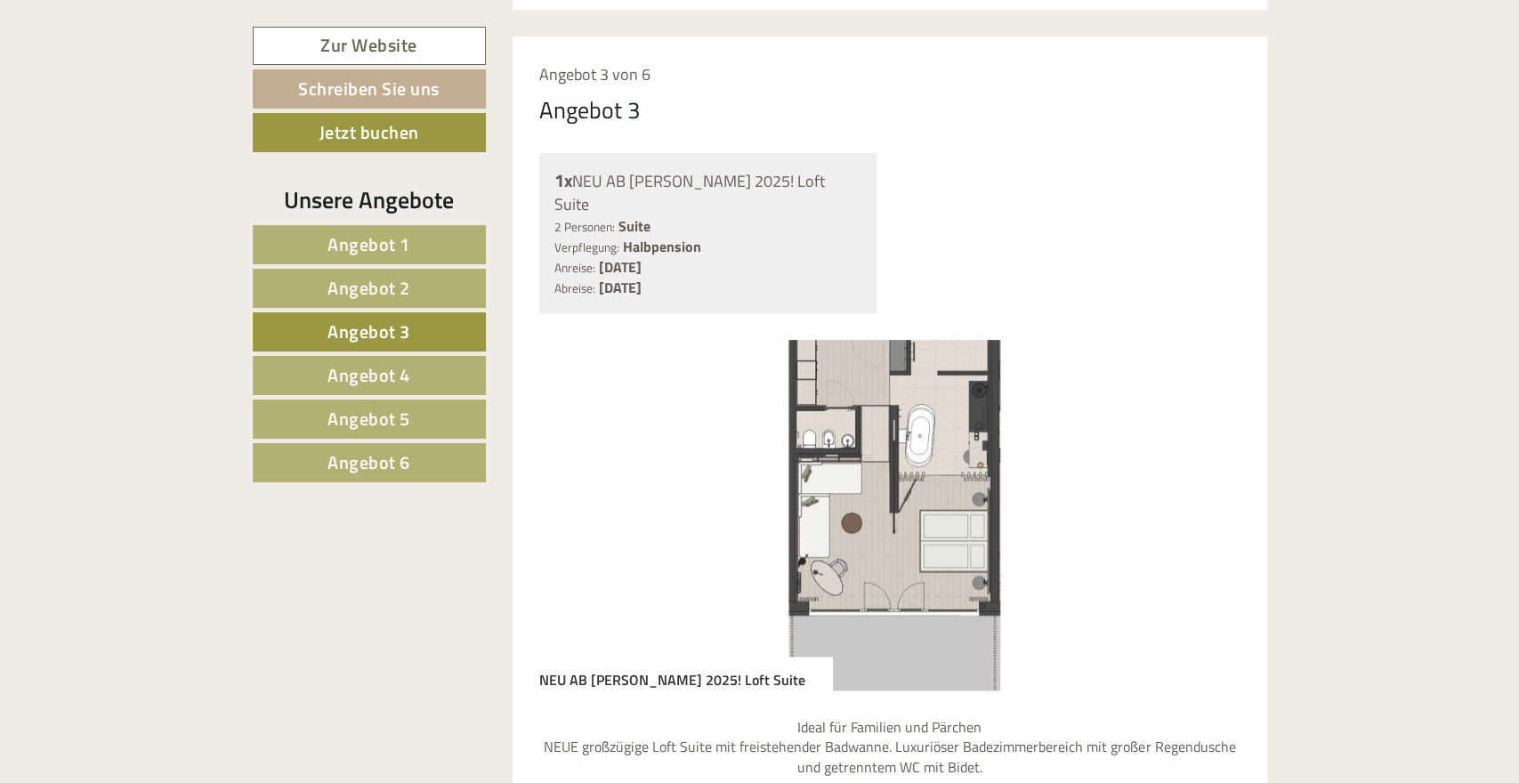
click at [1203, 493] on button "Next" at bounding box center [1199, 515] width 19 height 44
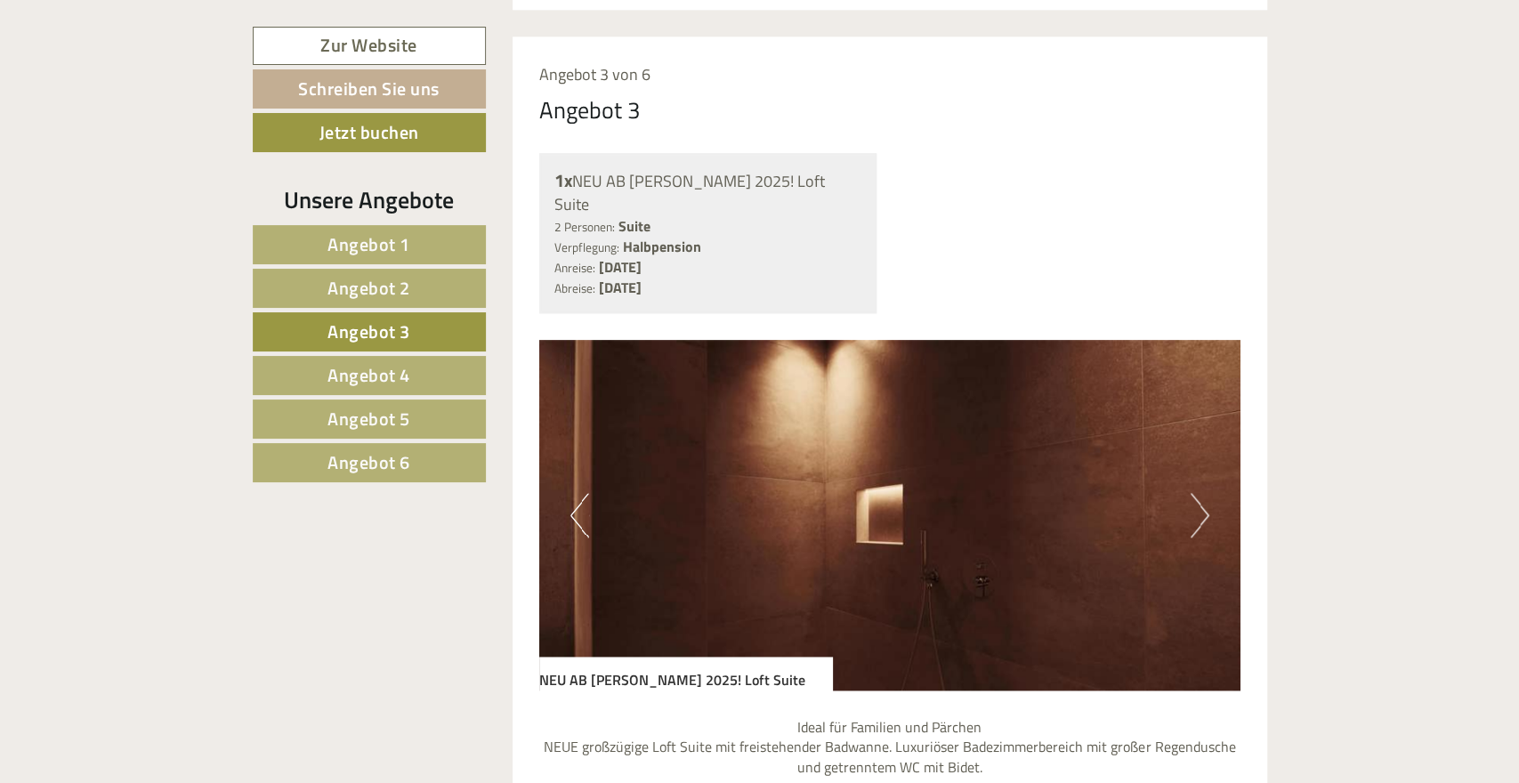
click at [1203, 493] on button "Next" at bounding box center [1199, 515] width 19 height 44
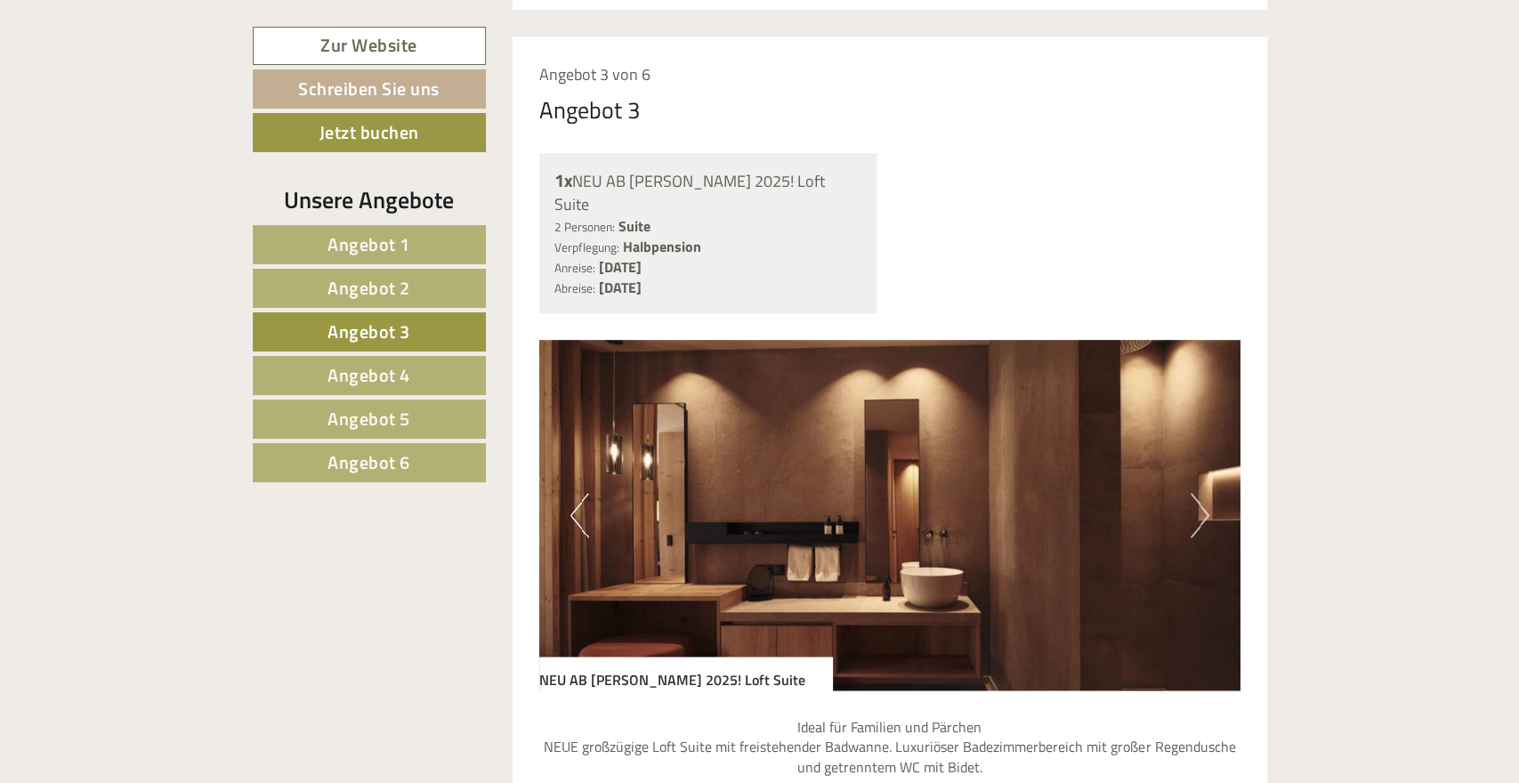
click at [1203, 493] on button "Next" at bounding box center [1199, 515] width 19 height 44
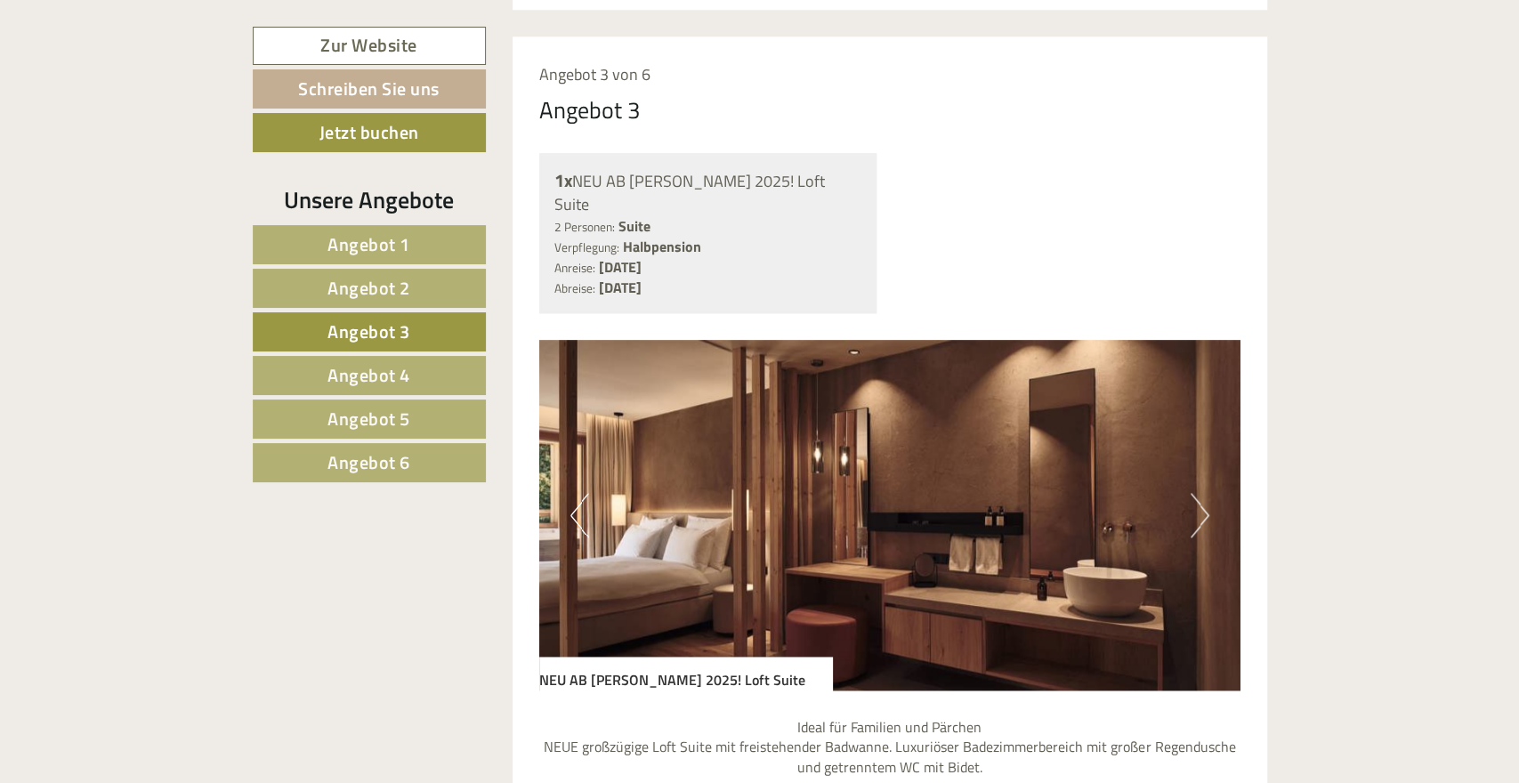
click at [1203, 493] on button "Next" at bounding box center [1199, 515] width 19 height 44
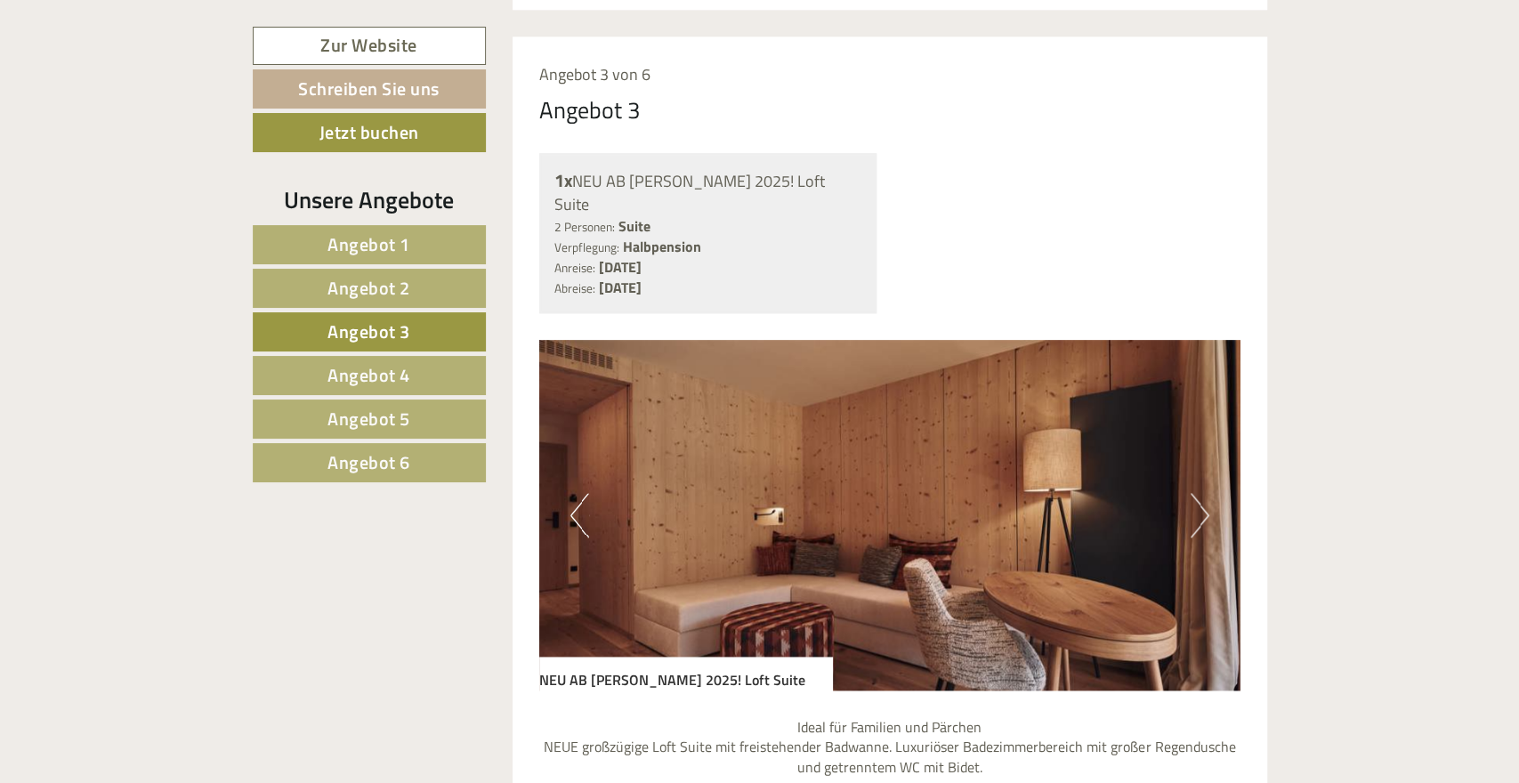
click at [1206, 493] on button "Next" at bounding box center [1199, 515] width 19 height 44
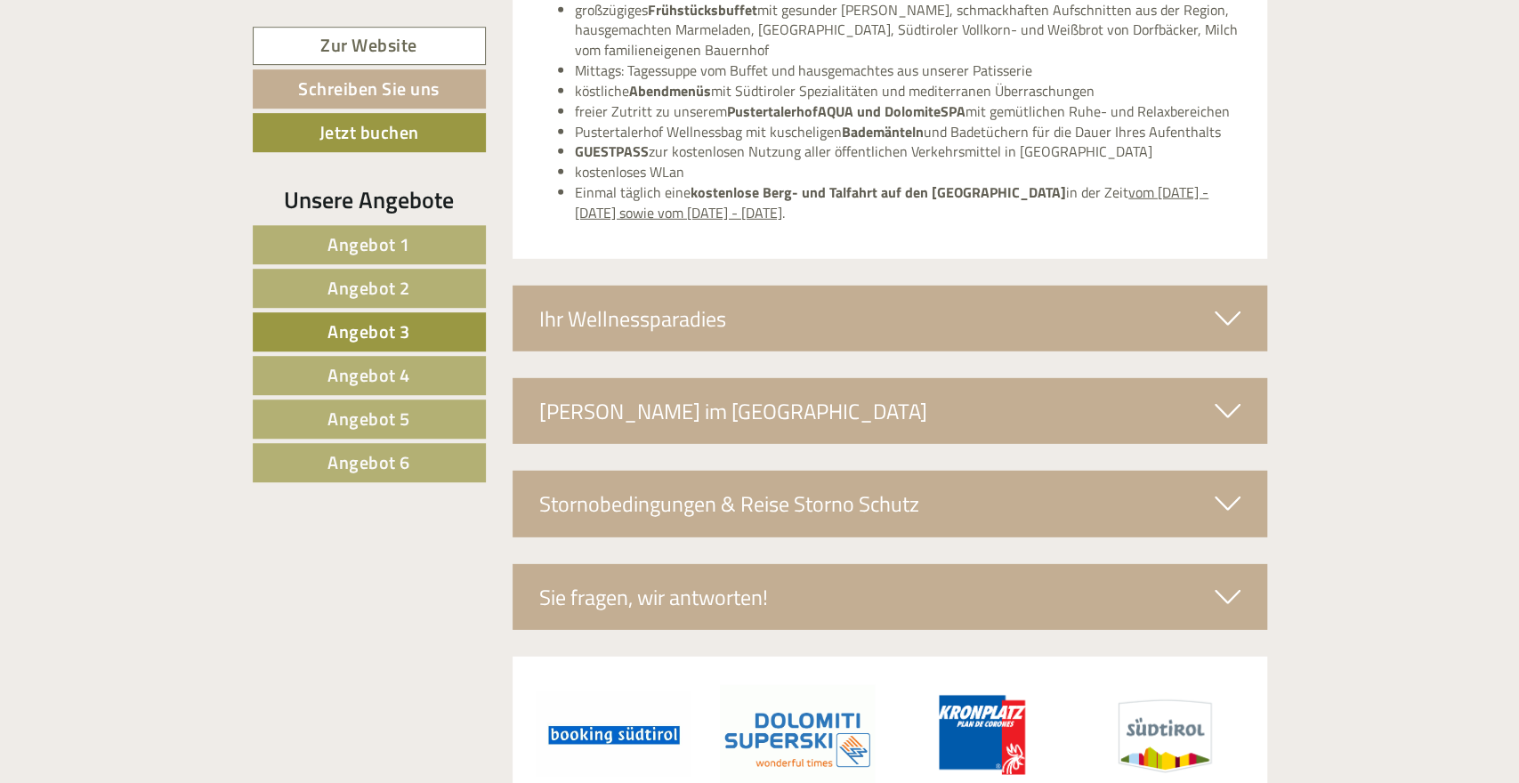
scroll to position [3385, 0]
